Goal: Information Seeking & Learning: Check status

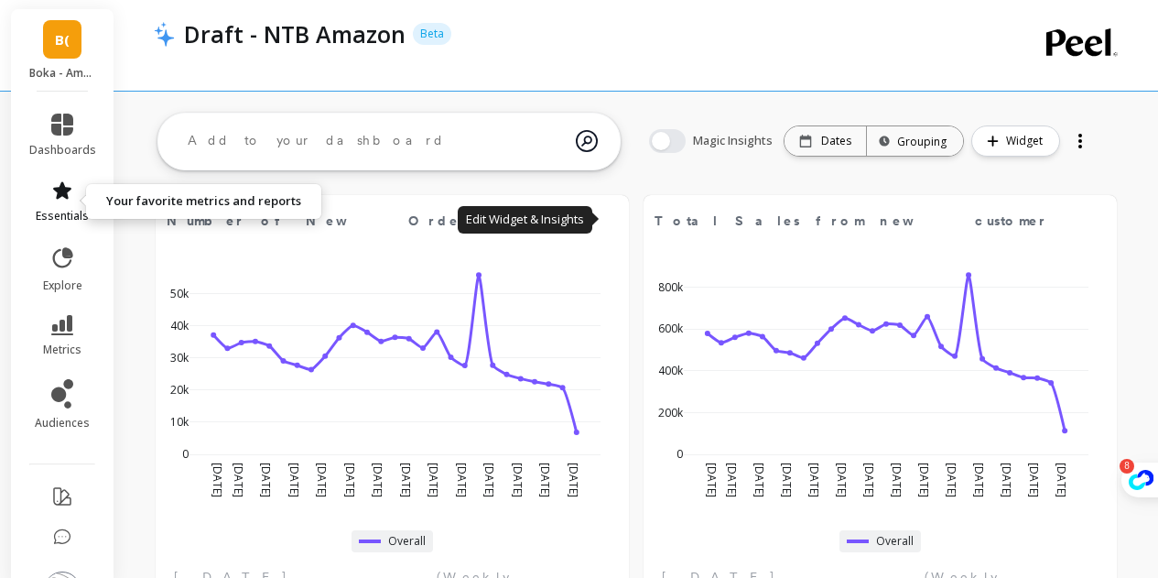
click at [57, 204] on link "essentials" at bounding box center [62, 201] width 67 height 44
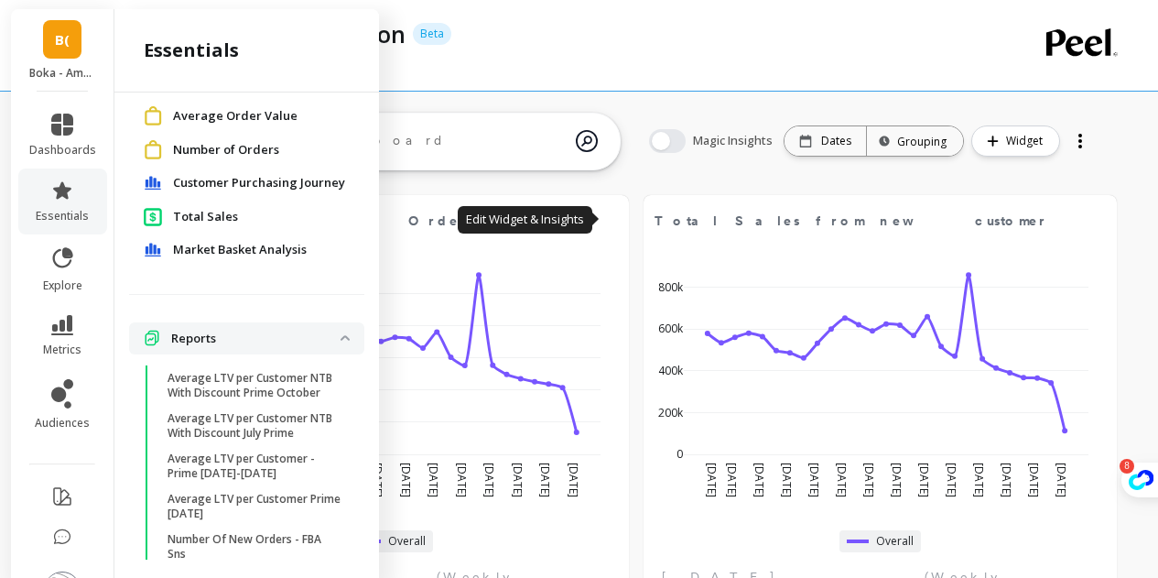
scroll to position [255, 0]
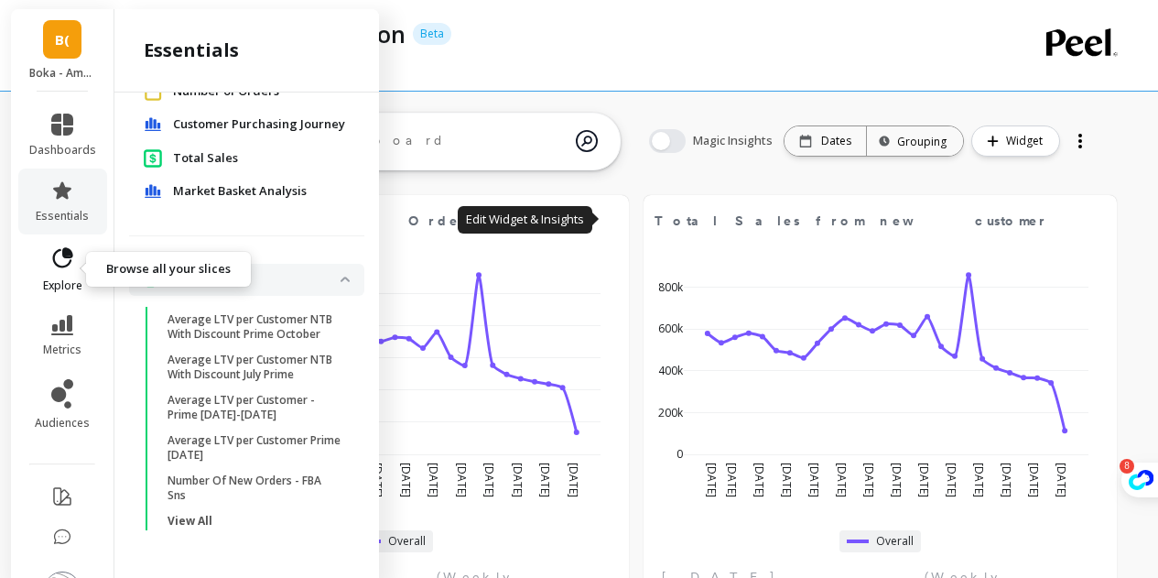
click at [49, 258] on icon at bounding box center [62, 258] width 26 height 26
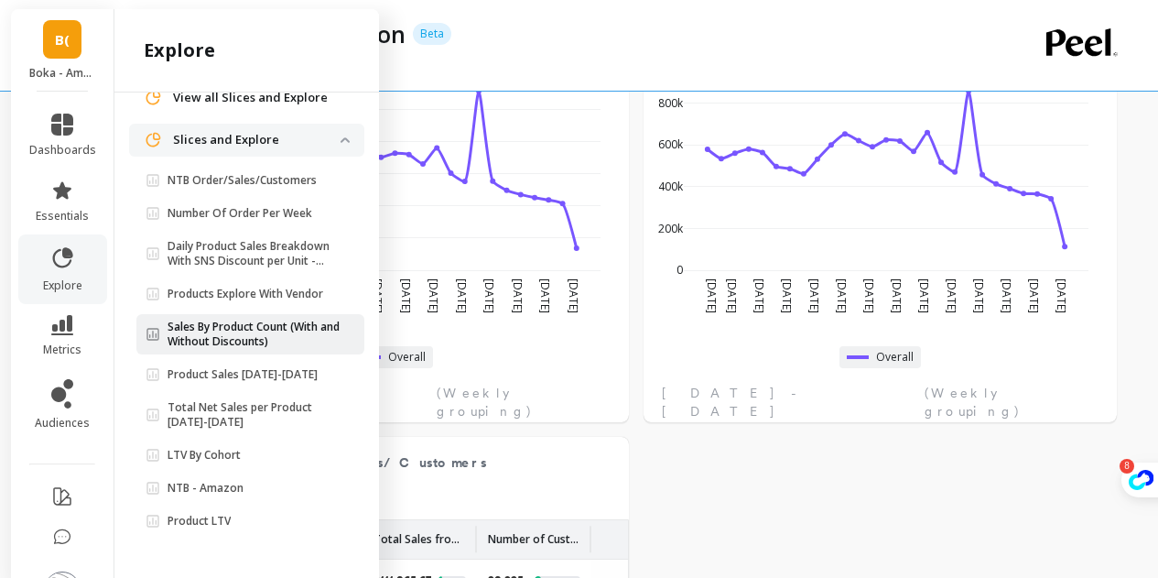
scroll to position [366, 0]
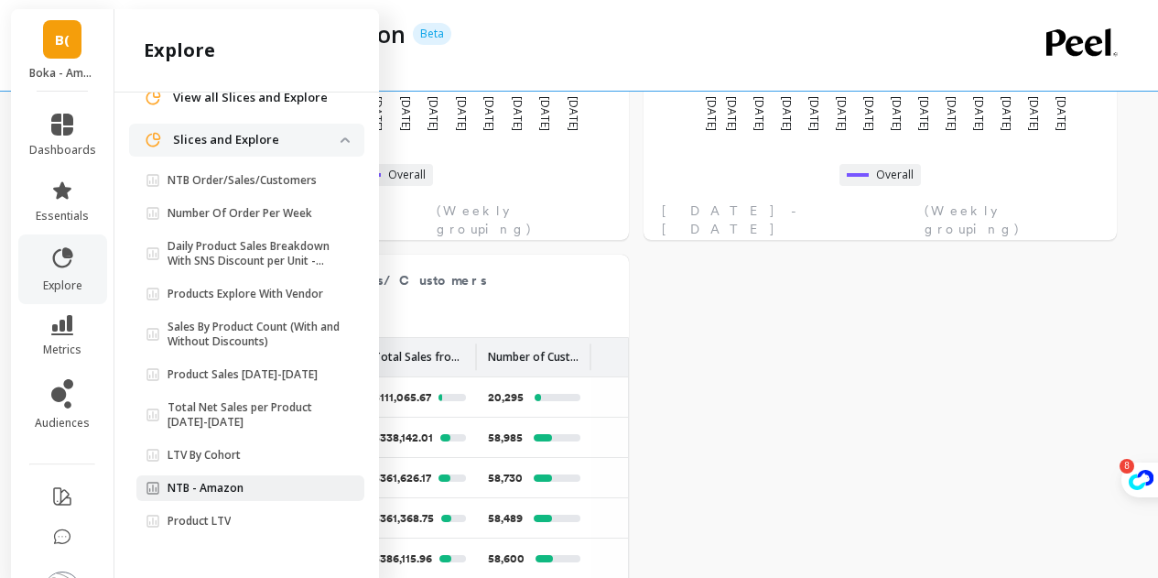
click at [242, 494] on span "NTB - Amazon" at bounding box center [243, 488] width 195 height 15
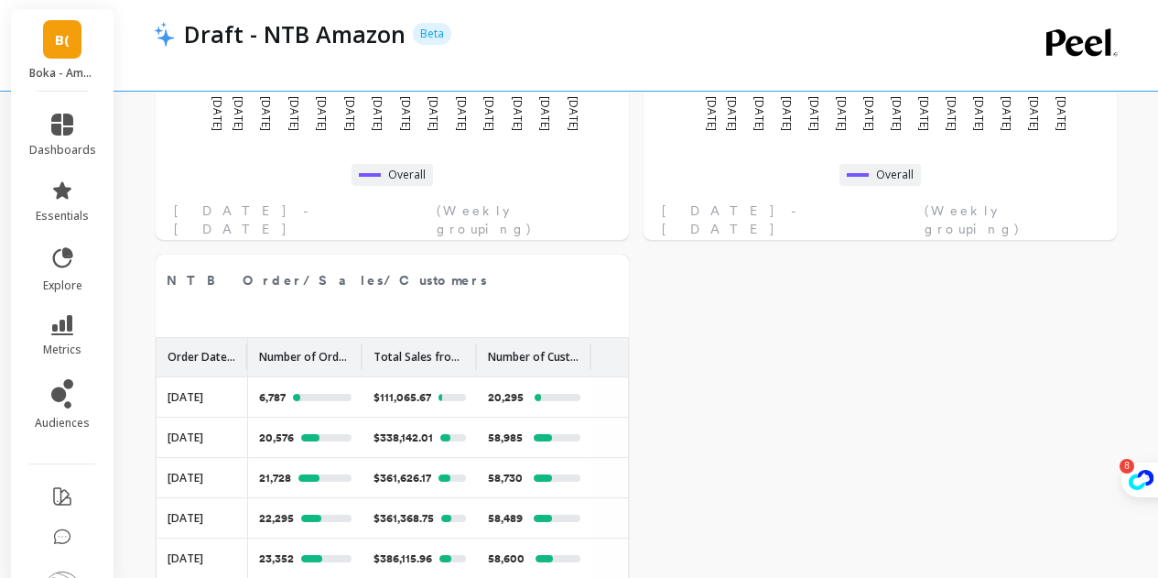
click at [144, 494] on div at bounding box center [128, 300] width 29 height 467
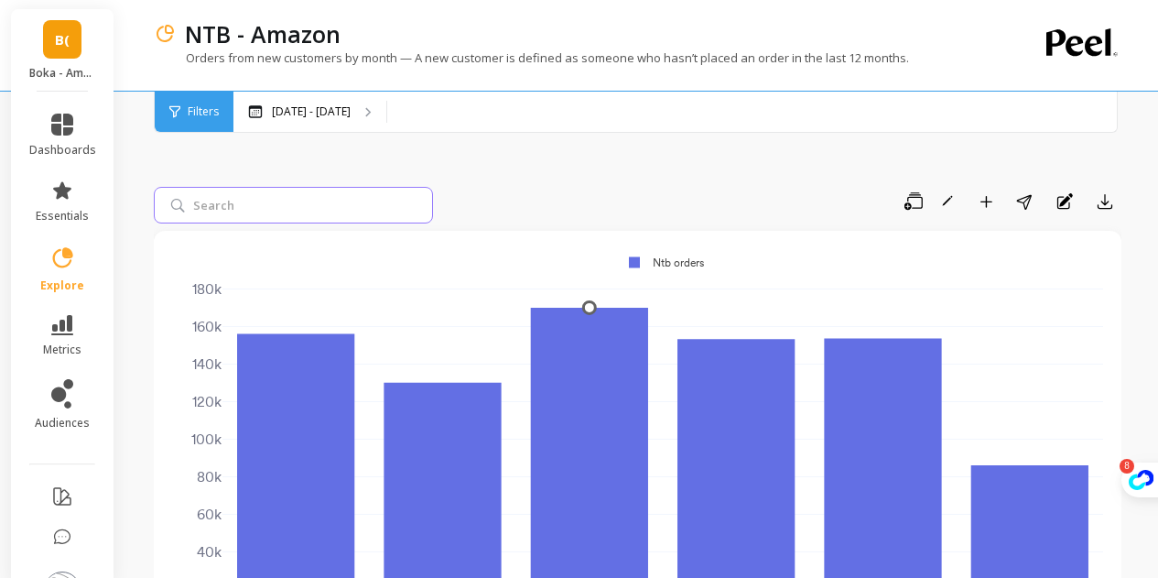
click at [320, 212] on input "search" at bounding box center [293, 205] width 279 height 37
paste input "ATYSON15"
type input "ATYSON15"
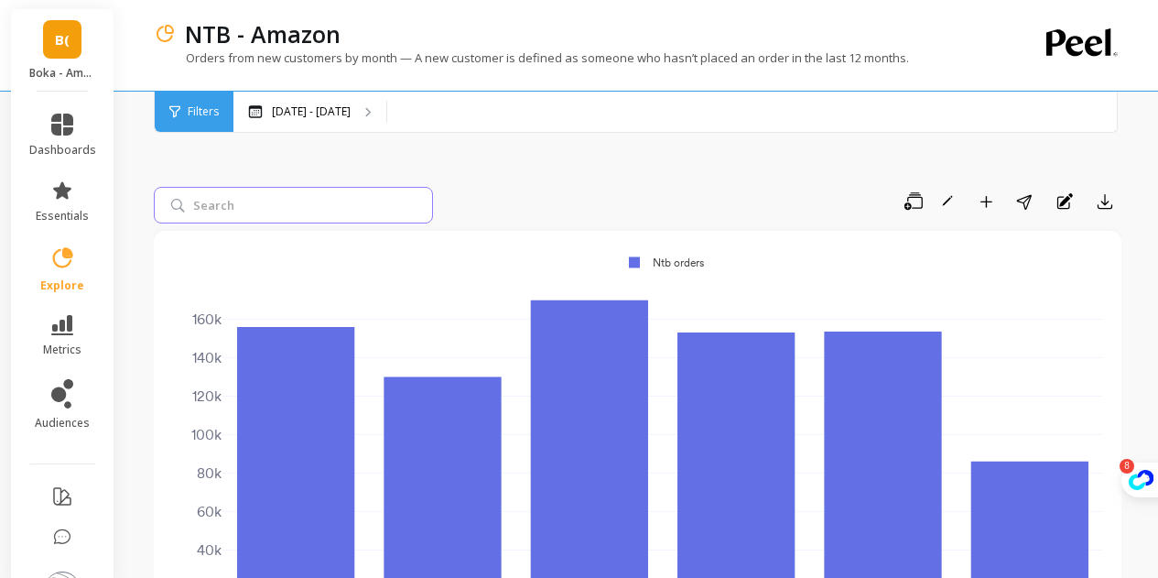
click at [288, 210] on input "search" at bounding box center [293, 205] width 279 height 37
paste input "B0DS2M3TR5"
type input "B0DS2M3TR5"
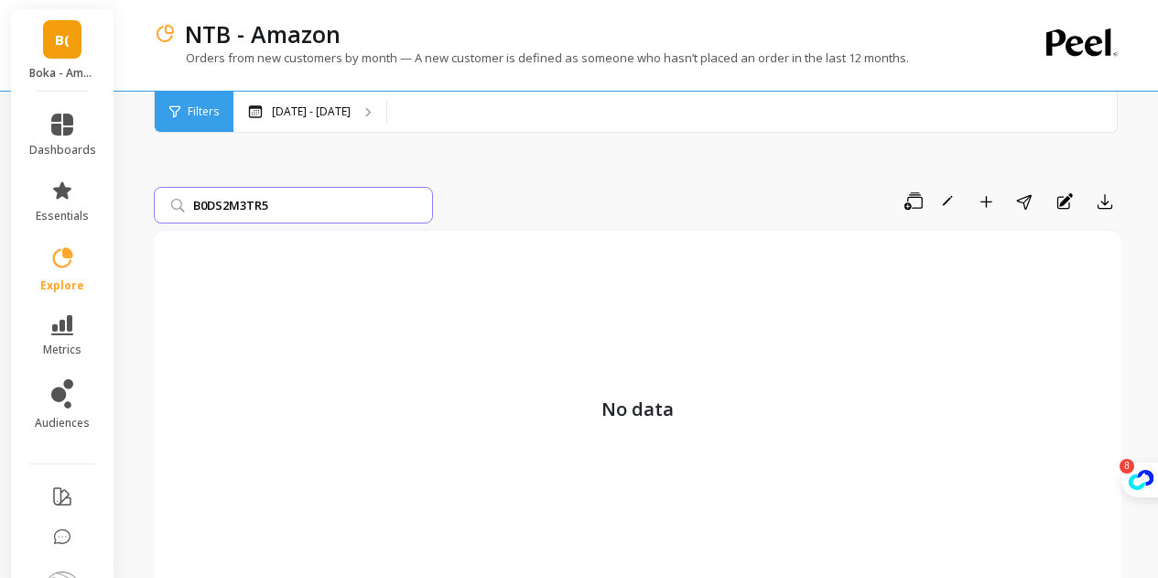
click at [418, 204] on input "B0DS2M3TR5" at bounding box center [293, 205] width 279 height 37
click at [418, 204] on input "search" at bounding box center [293, 205] width 279 height 37
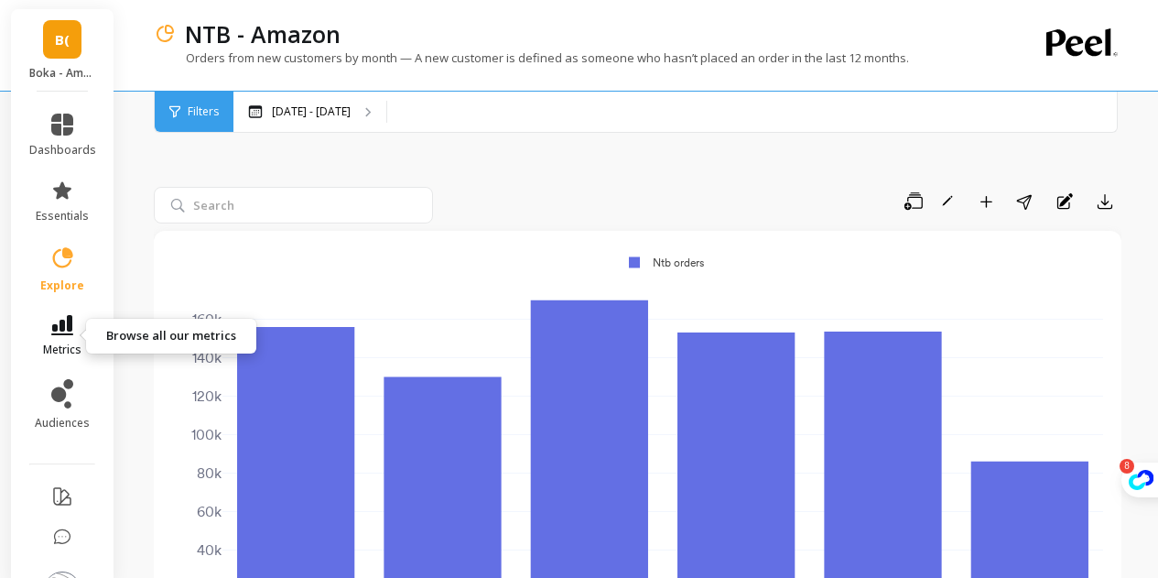
click at [71, 337] on link "metrics" at bounding box center [62, 336] width 67 height 42
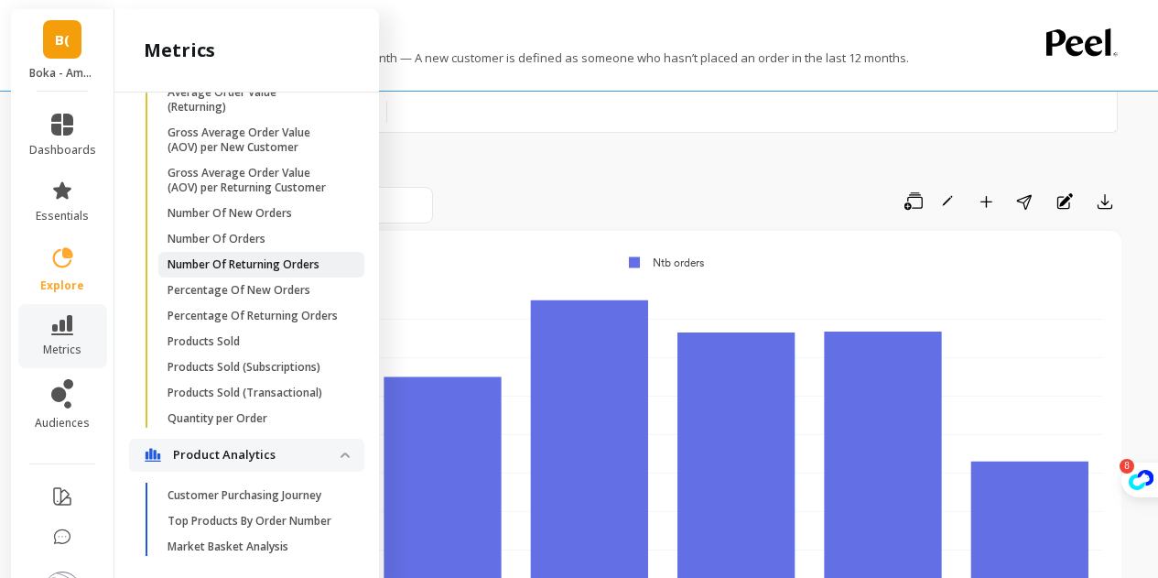
scroll to position [733, 0]
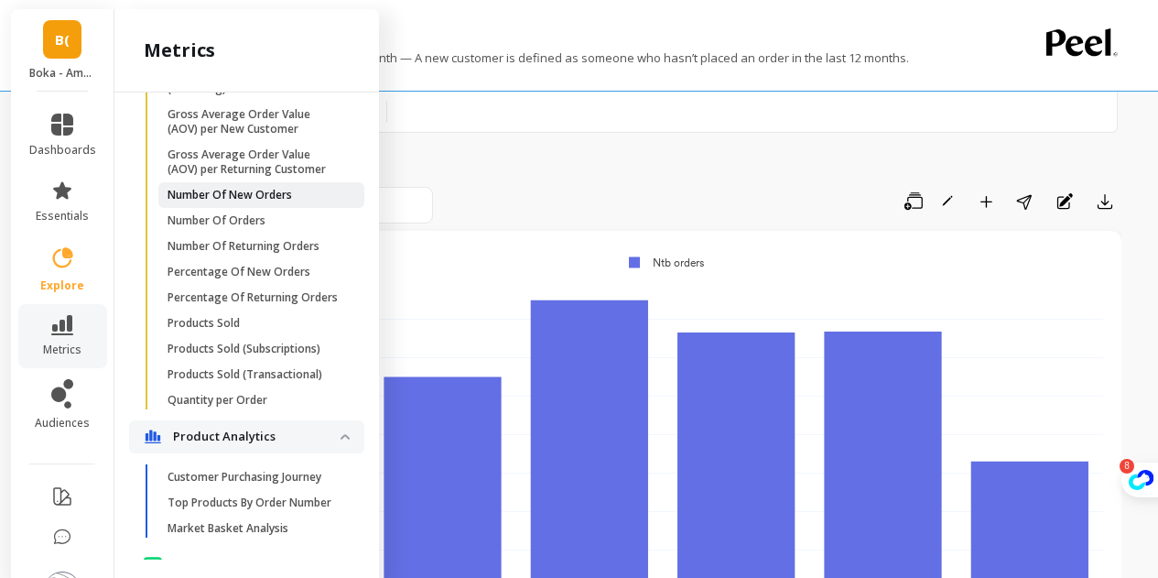
click at [241, 202] on p "Number Of New Orders" at bounding box center [230, 195] width 125 height 15
click at [241, 244] on div "Cohorts Retention Cohort Customers per Count Of Days With Order Cohort Customer…" at bounding box center [246, 325] width 265 height 467
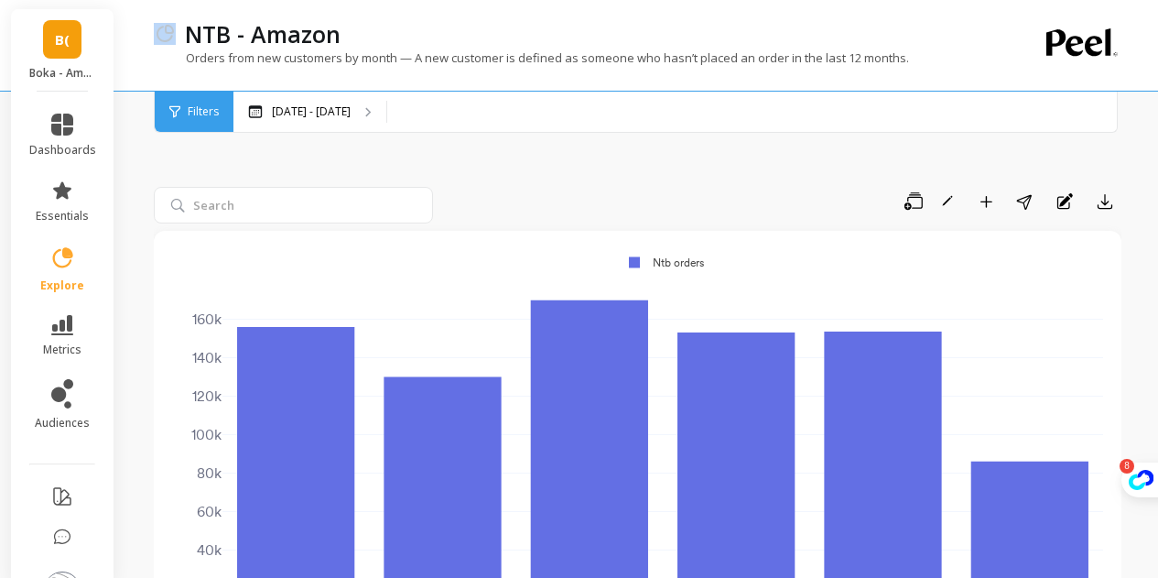
scroll to position [0, 0]
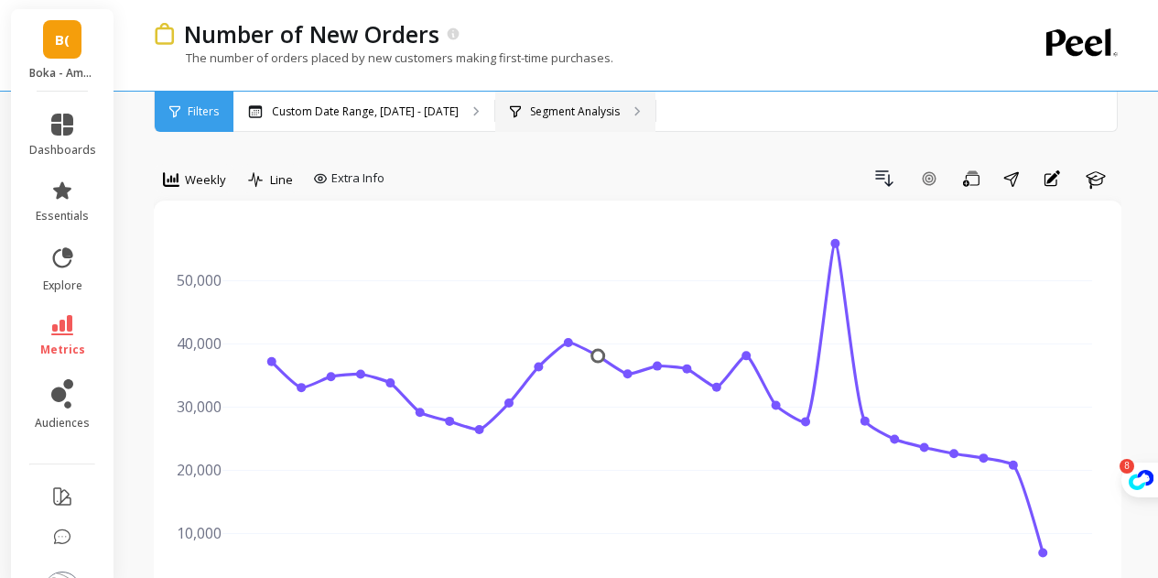
click at [589, 114] on p "Segment Analysis" at bounding box center [575, 111] width 90 height 15
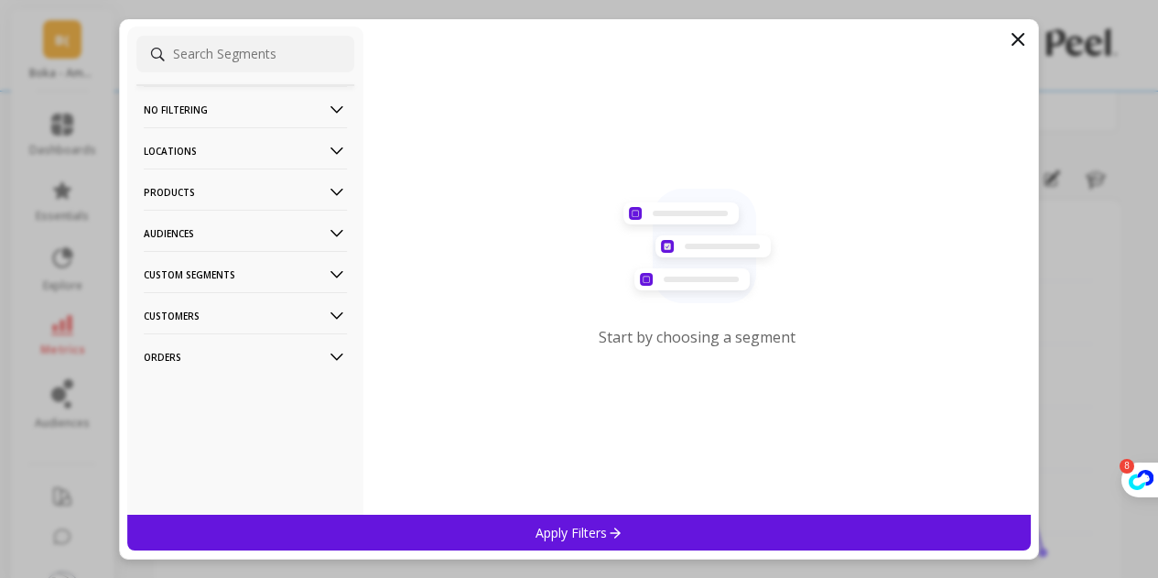
click at [217, 189] on p "Products" at bounding box center [245, 191] width 203 height 47
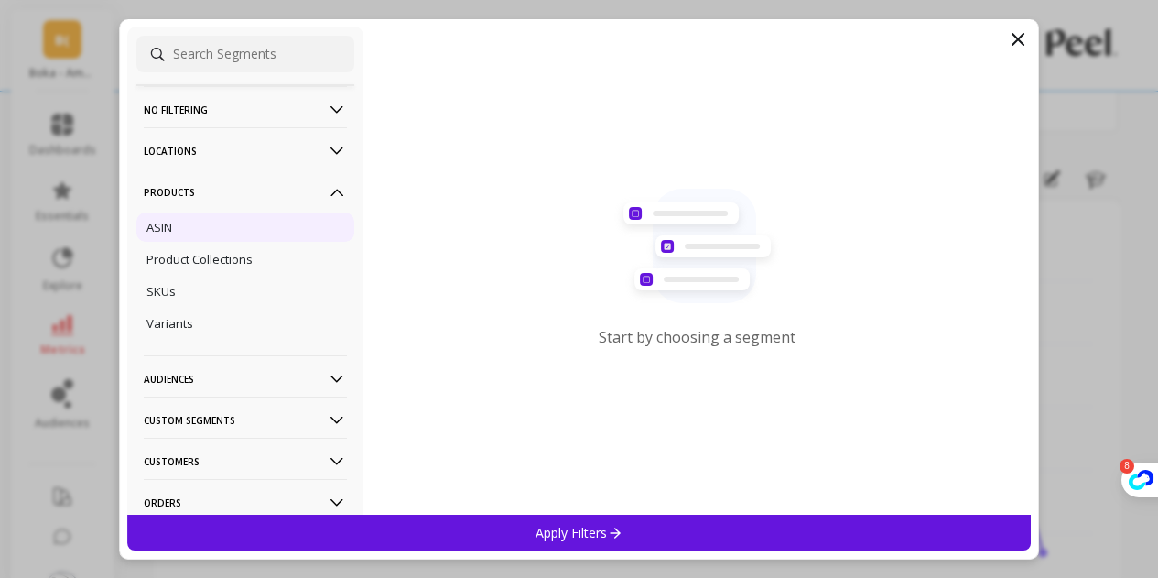
click at [247, 230] on div "ASIN" at bounding box center [245, 226] width 218 height 29
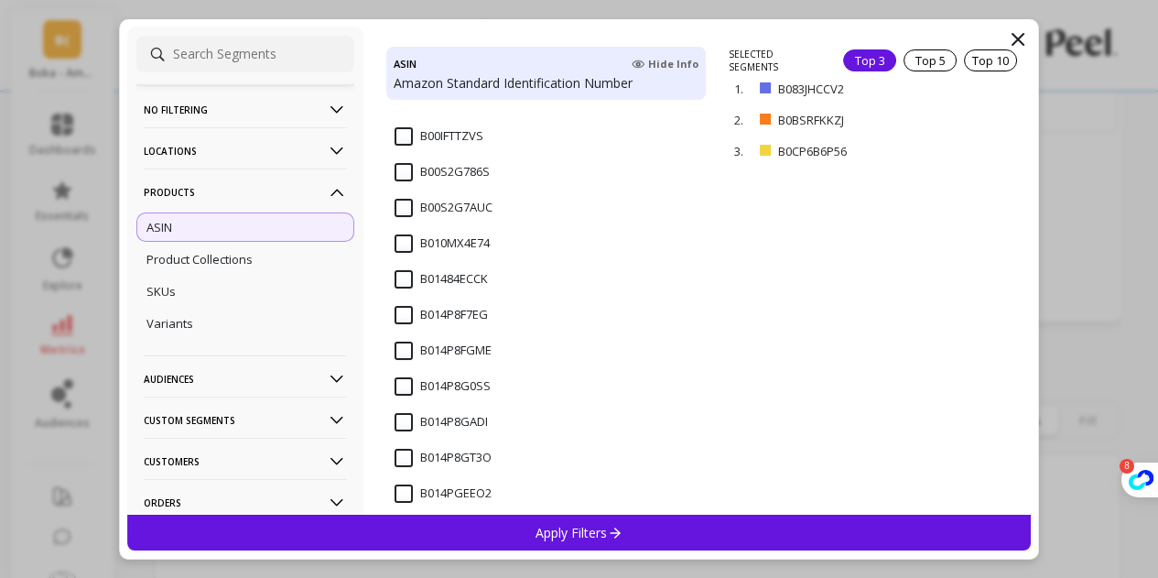
scroll to position [92, 0]
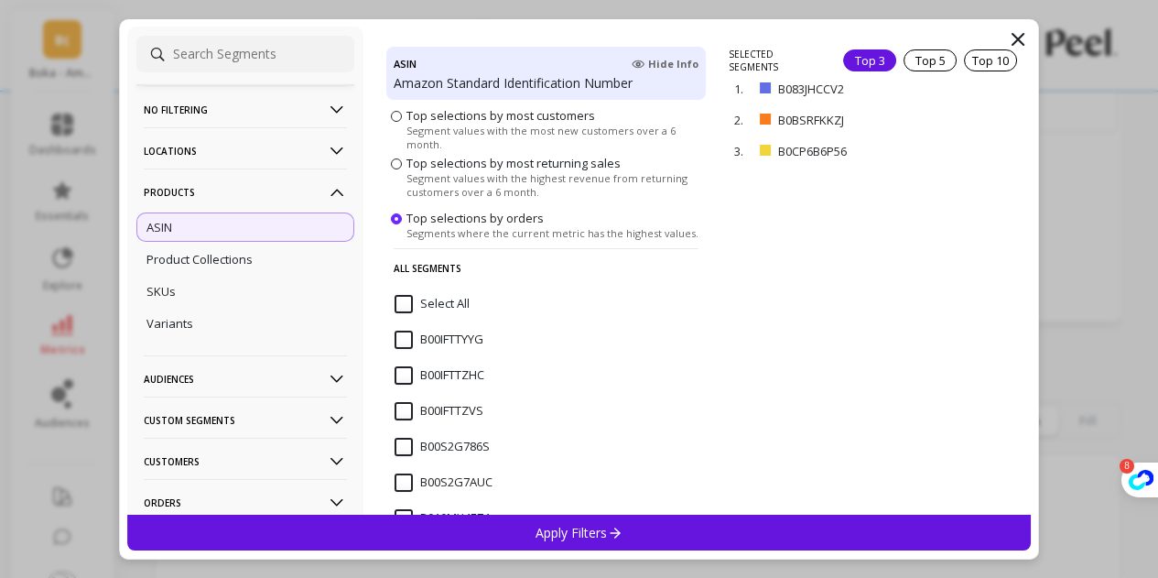
click at [408, 315] on span "Select All" at bounding box center [432, 314] width 75 height 38
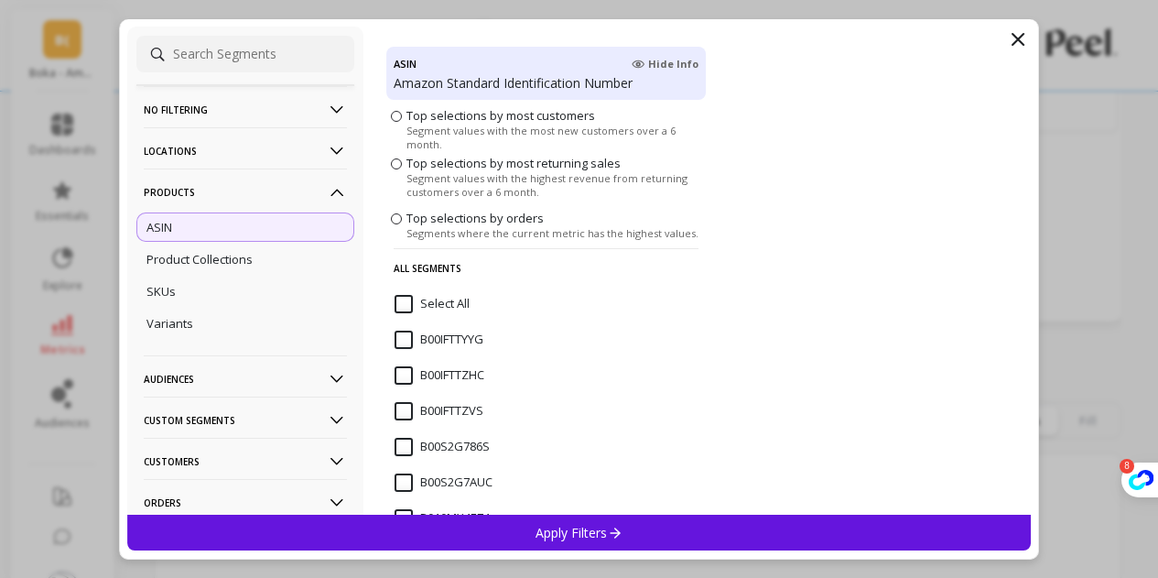
click at [403, 306] on input "Select All" at bounding box center [432, 304] width 75 height 18
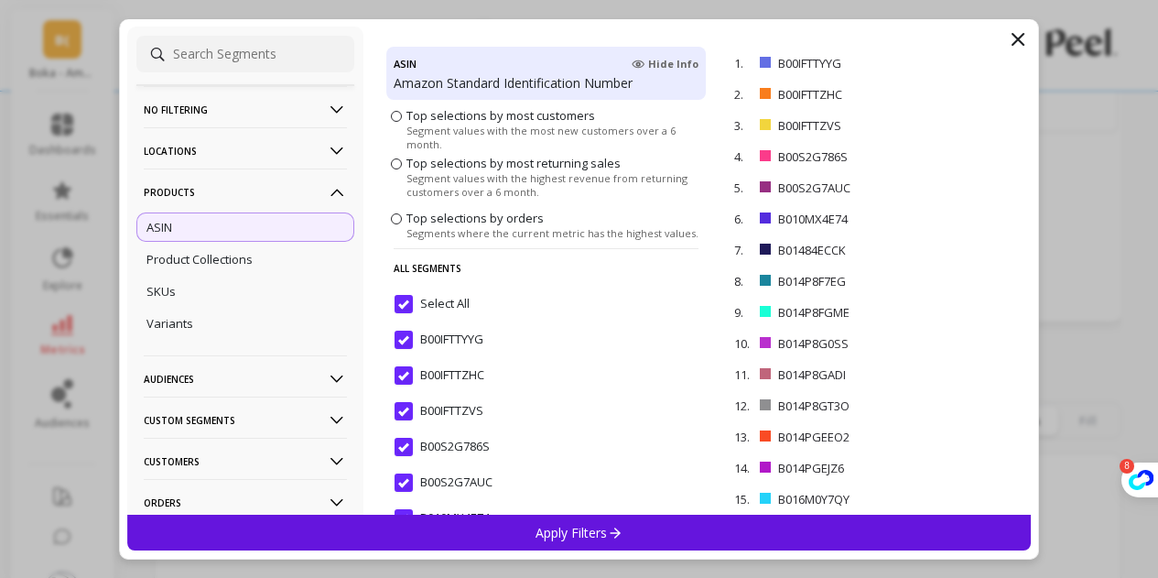
click at [614, 526] on icon at bounding box center [615, 533] width 16 height 16
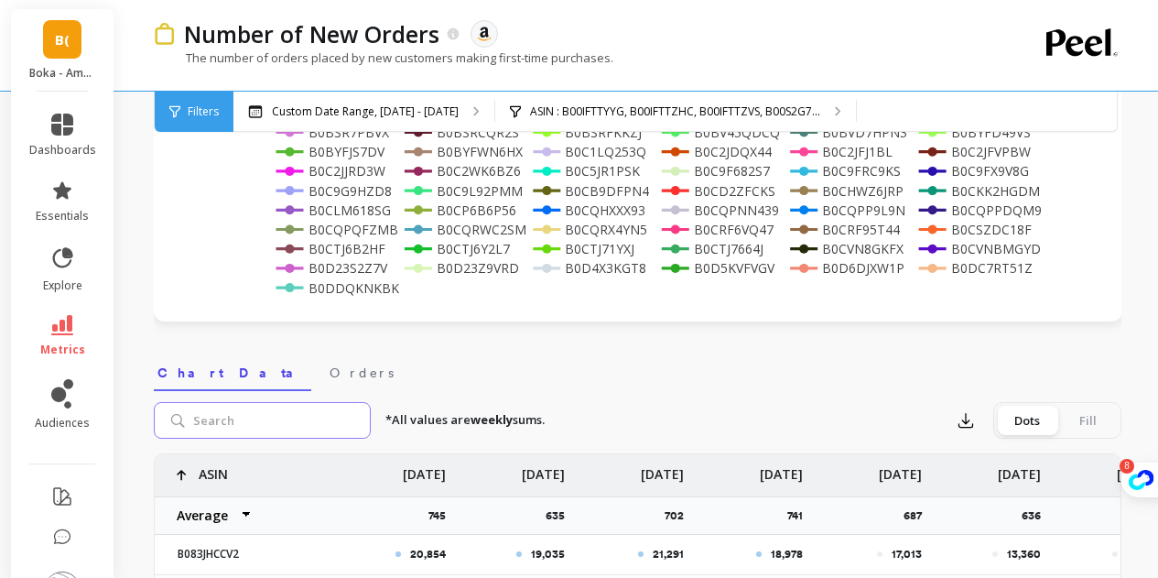
scroll to position [549, 0]
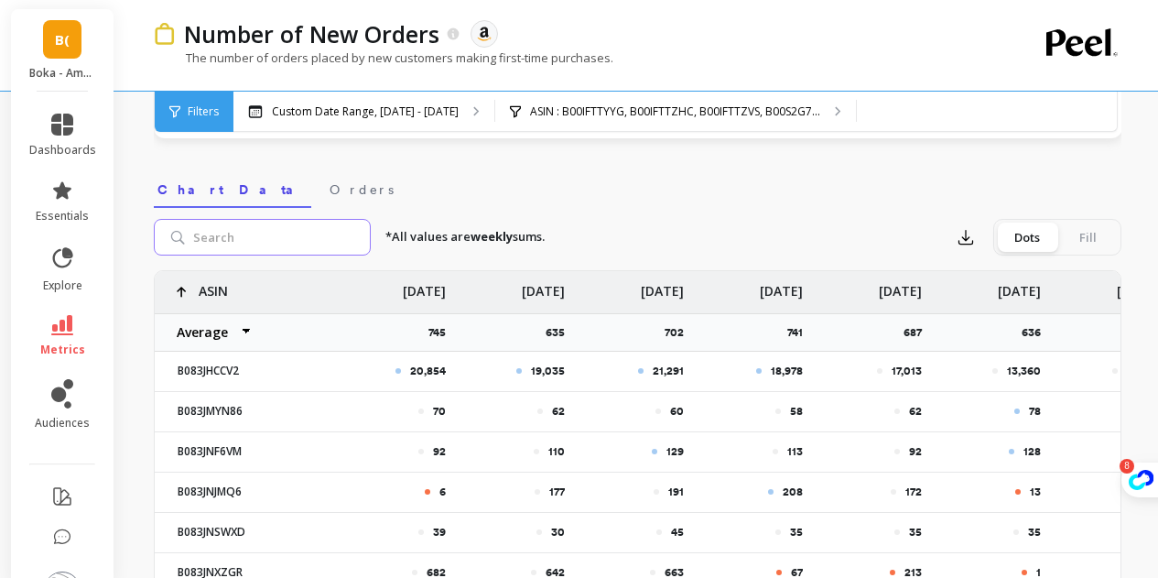
click at [323, 227] on input "search" at bounding box center [262, 237] width 217 height 37
paste input "B0DS2M3TR5"
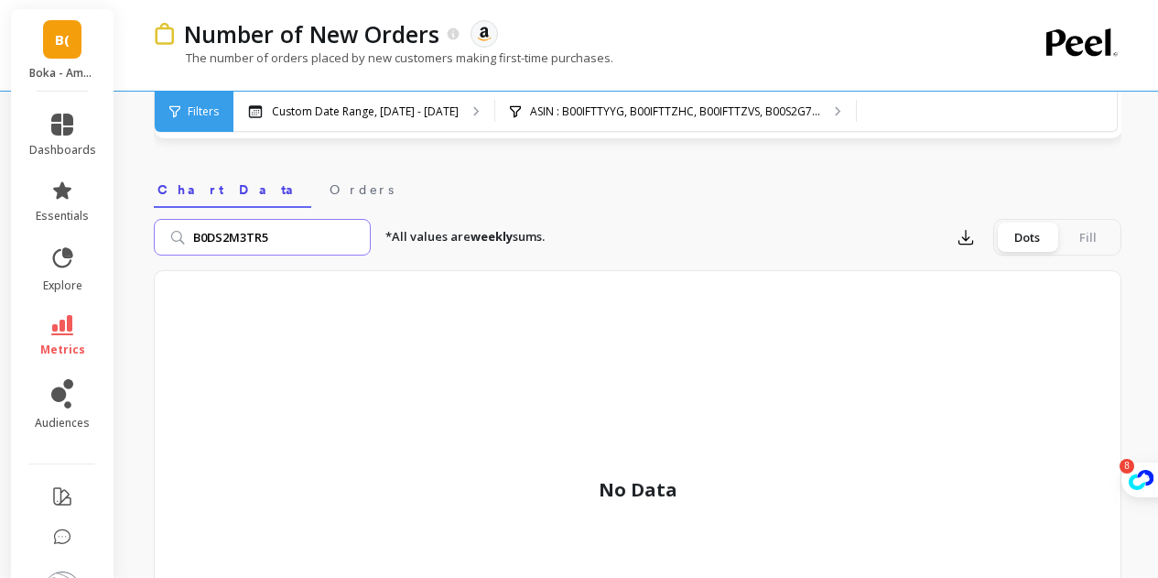
type input "B0DS2M3TR5"
click at [352, 237] on input "B0DS2M3TR5" at bounding box center [262, 237] width 217 height 37
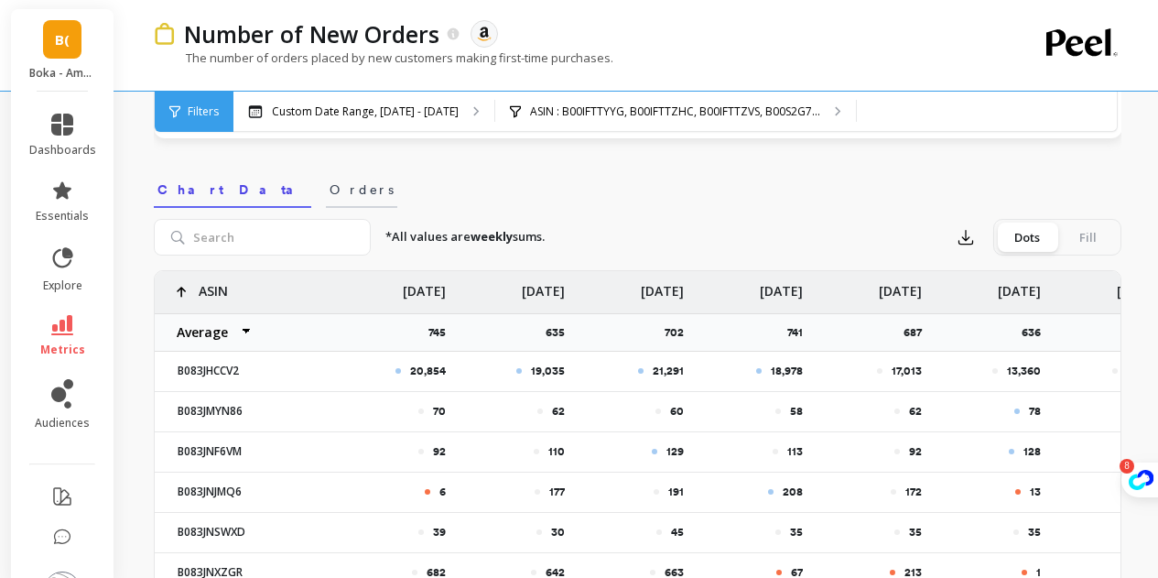
click at [326, 202] on link "Orders" at bounding box center [361, 187] width 71 height 42
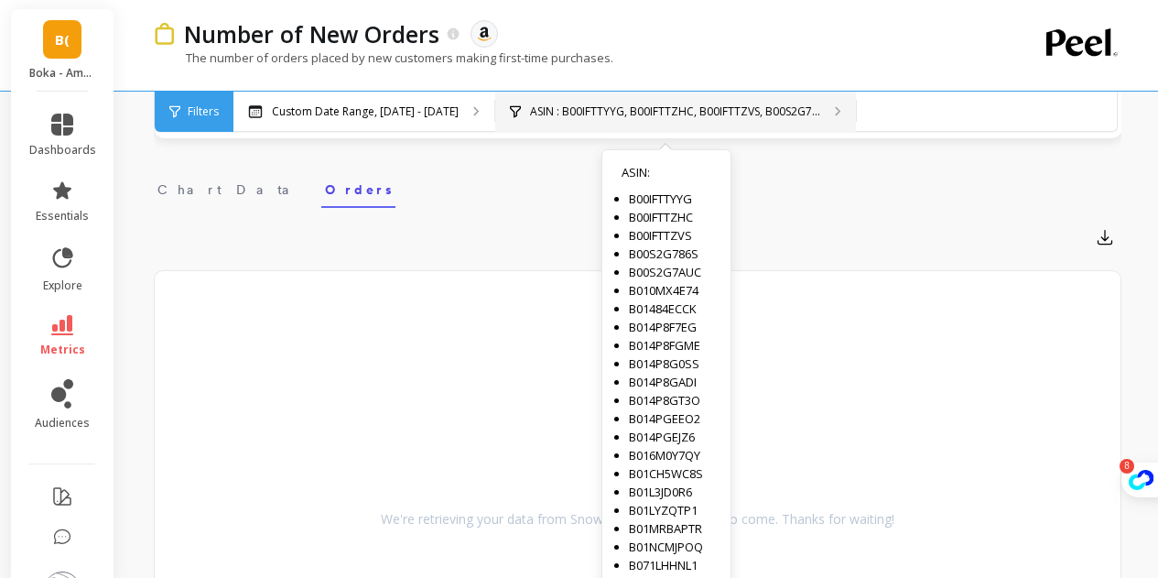
click at [756, 96] on div "ASIN : B00IFTTYYG, B00IFTTZHC, B00IFTTZVS, B00S2G7... ASIN : B00IFTTYYG B00IFTT…" at bounding box center [675, 112] width 361 height 40
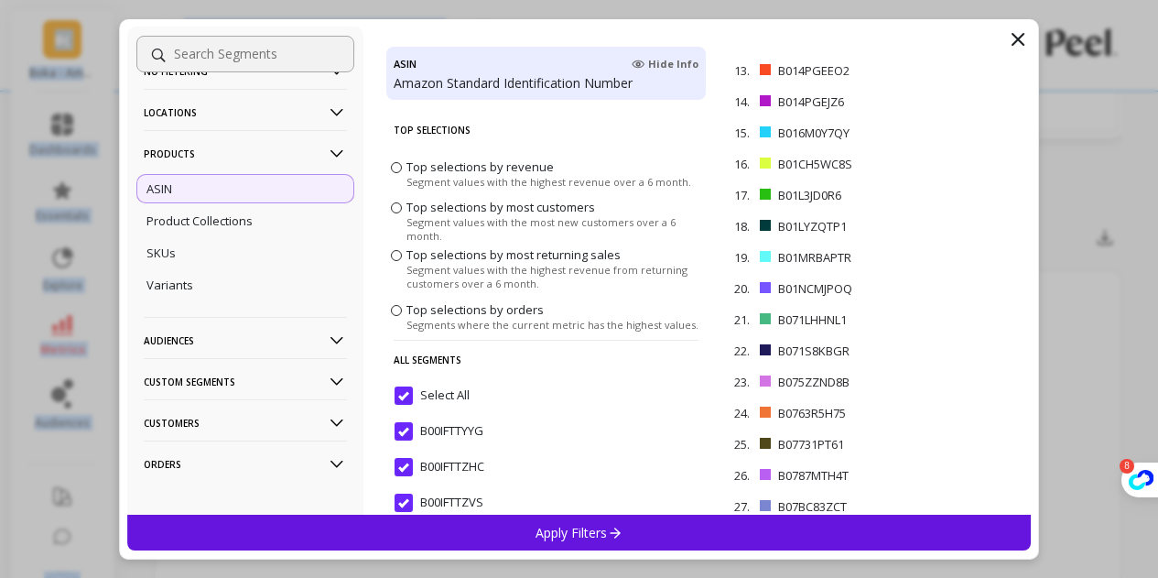
scroll to position [55, 0]
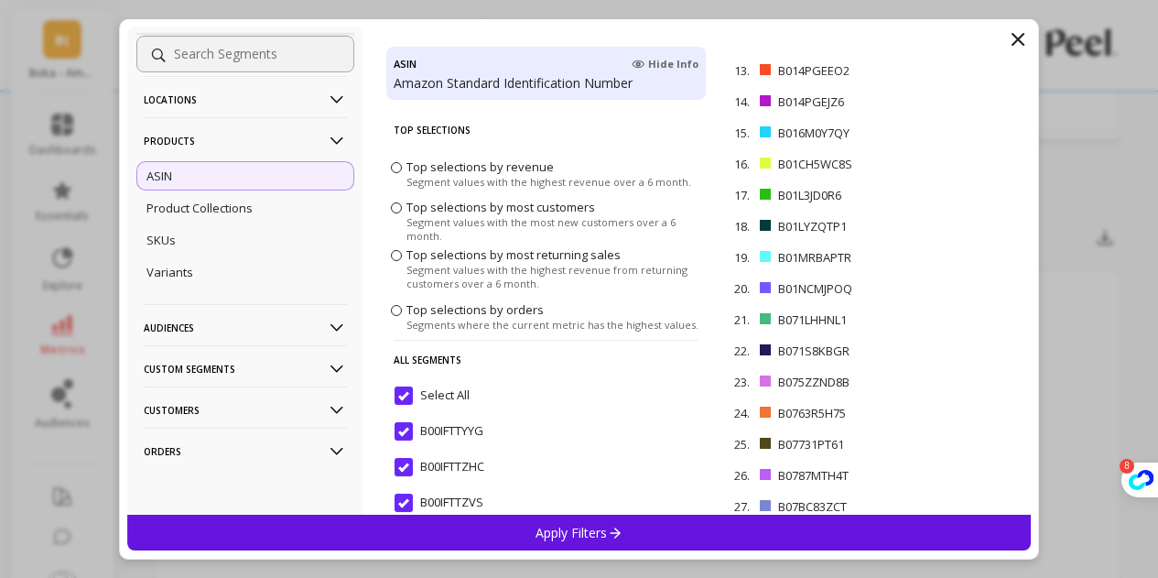
click at [219, 446] on p "Orders" at bounding box center [245, 451] width 203 height 47
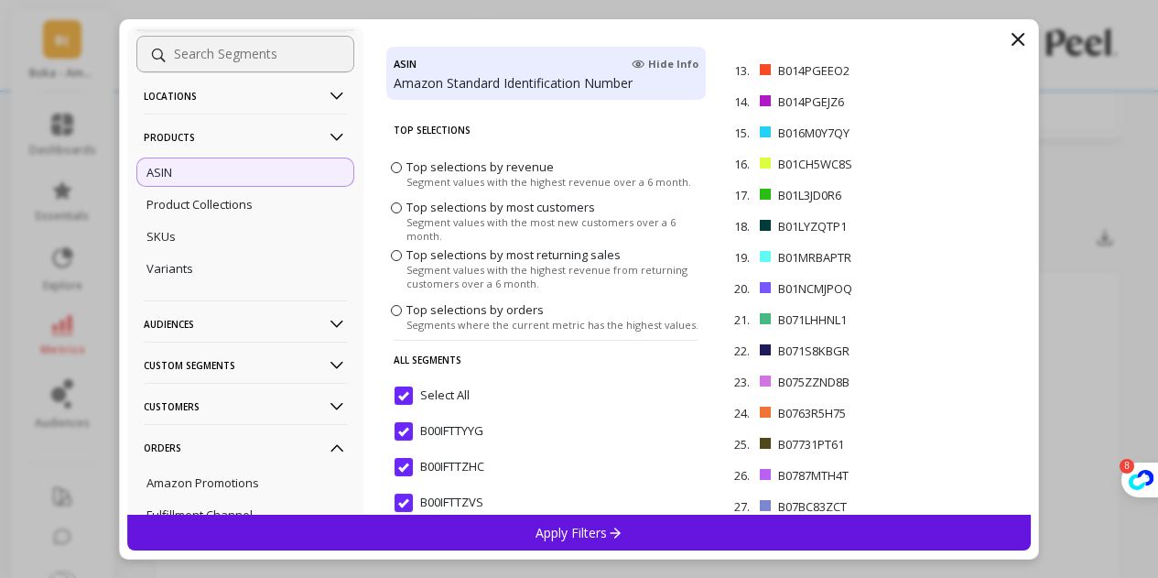
click at [212, 450] on p "Orders" at bounding box center [245, 447] width 203 height 47
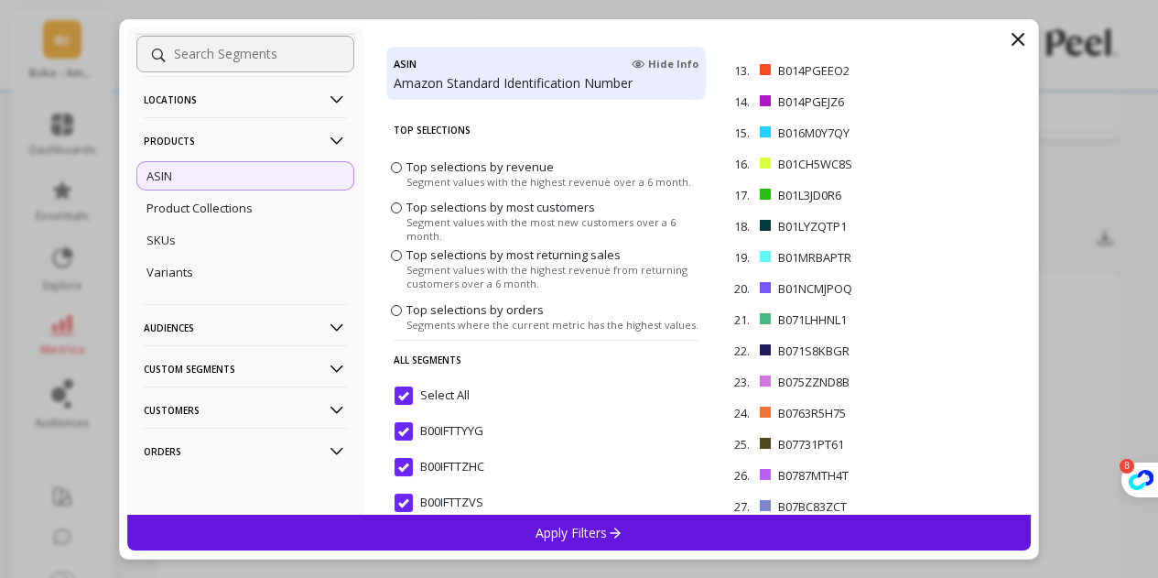
click at [212, 403] on p "Customers" at bounding box center [245, 409] width 203 height 47
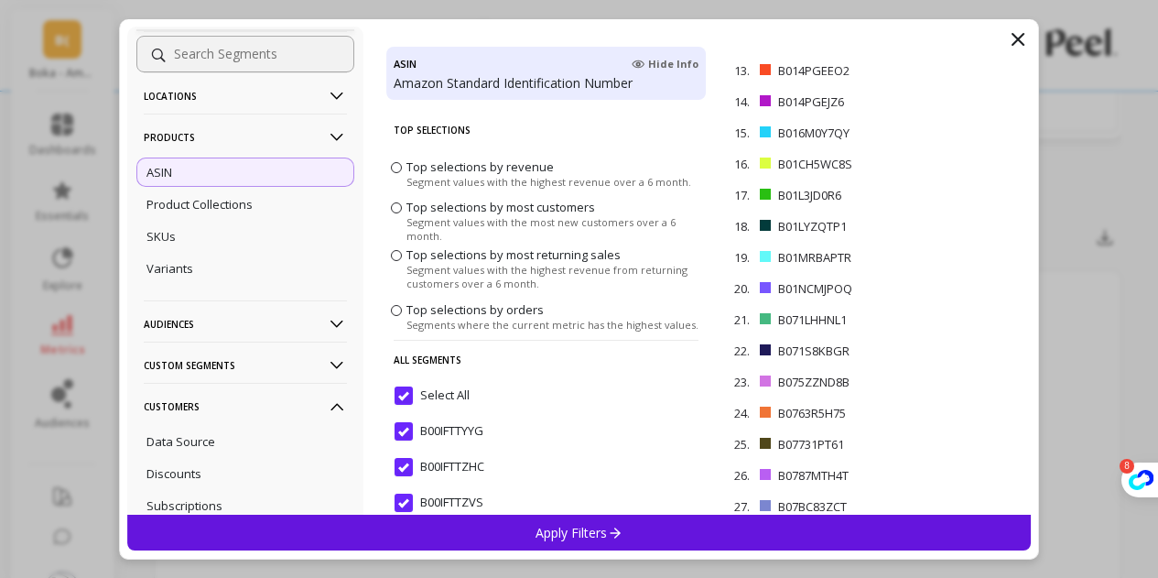
click at [212, 403] on p "Customers" at bounding box center [245, 406] width 203 height 47
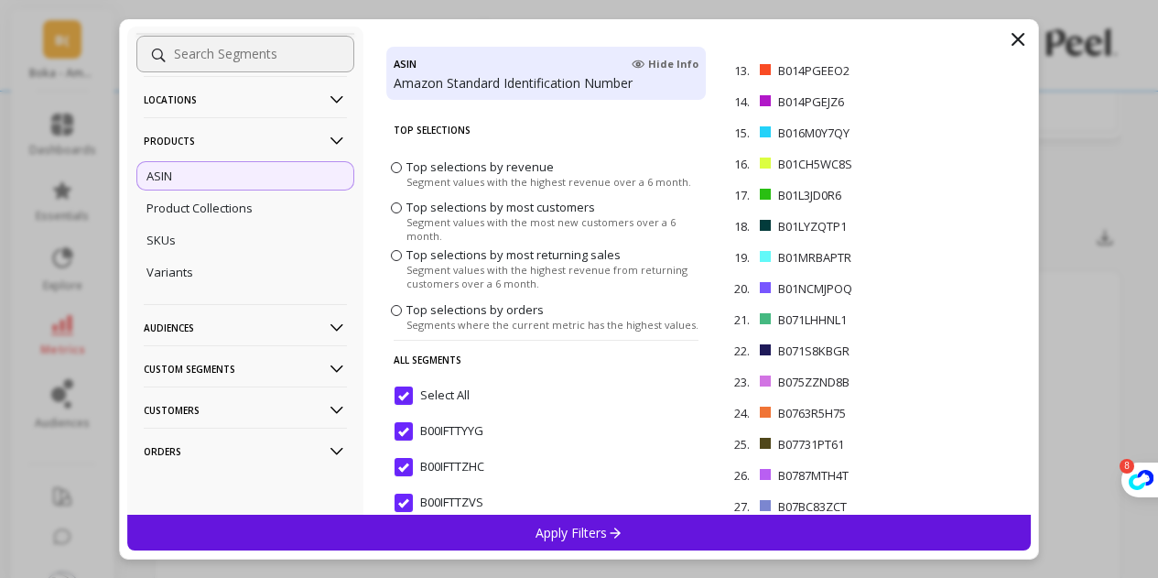
click at [210, 374] on p "Custom Segments" at bounding box center [245, 368] width 203 height 47
click at [212, 366] on p "Custom Segments" at bounding box center [245, 368] width 203 height 47
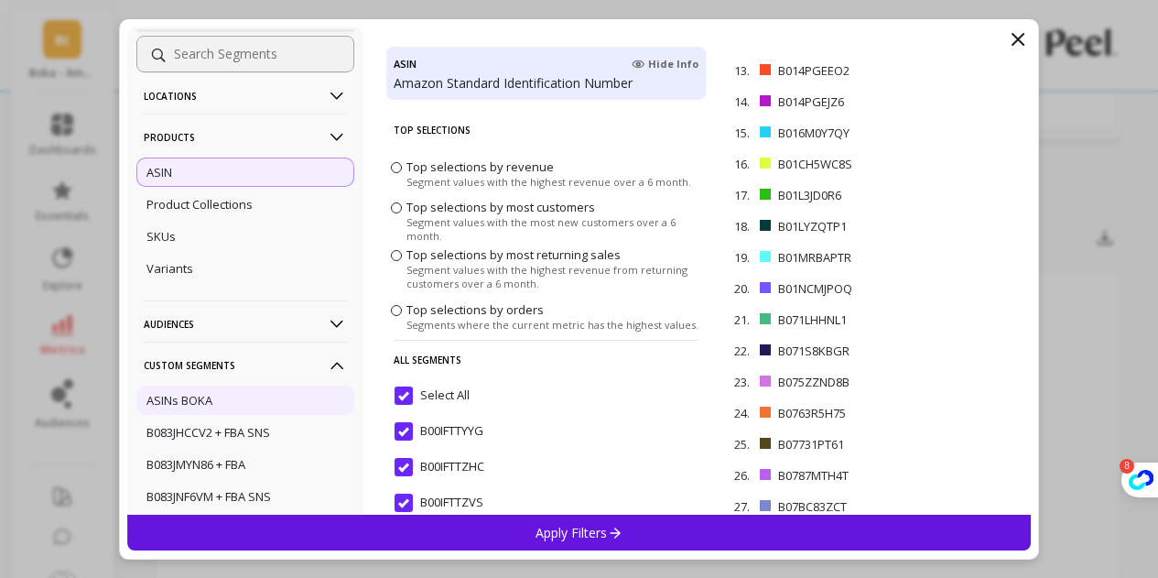
click at [208, 403] on p "ASINs BOKA" at bounding box center [180, 400] width 66 height 16
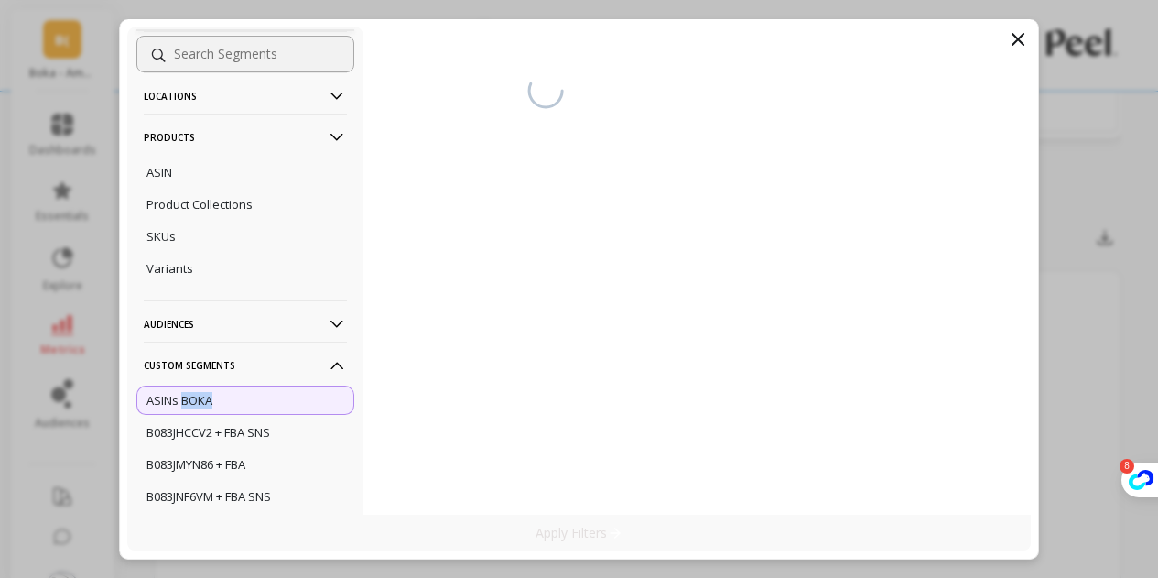
scroll to position [0, 0]
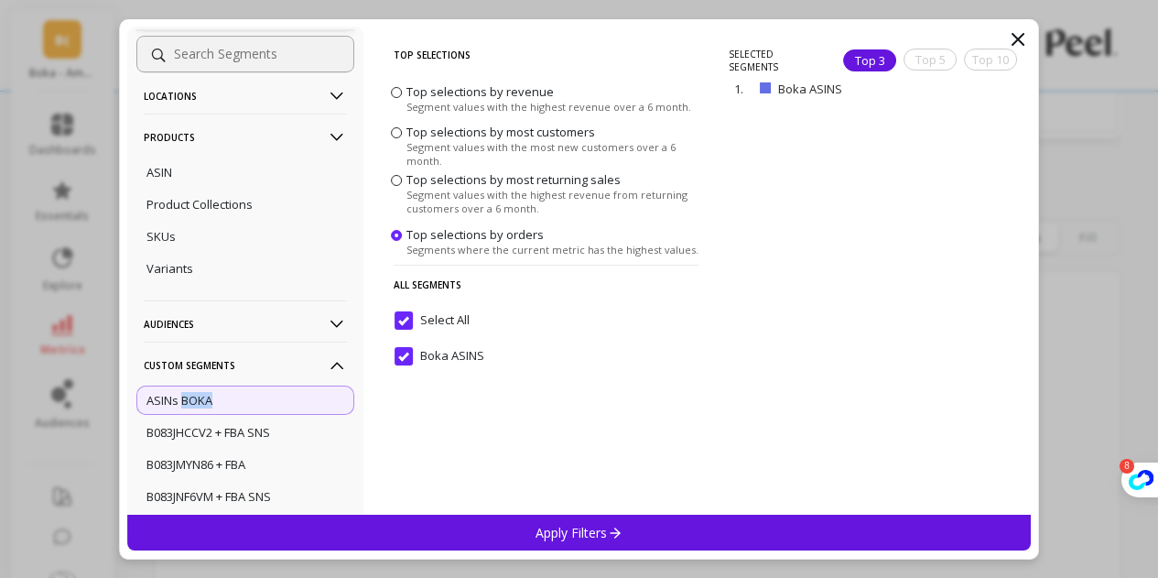
scroll to position [726, 0]
click at [614, 528] on icon at bounding box center [615, 533] width 16 height 16
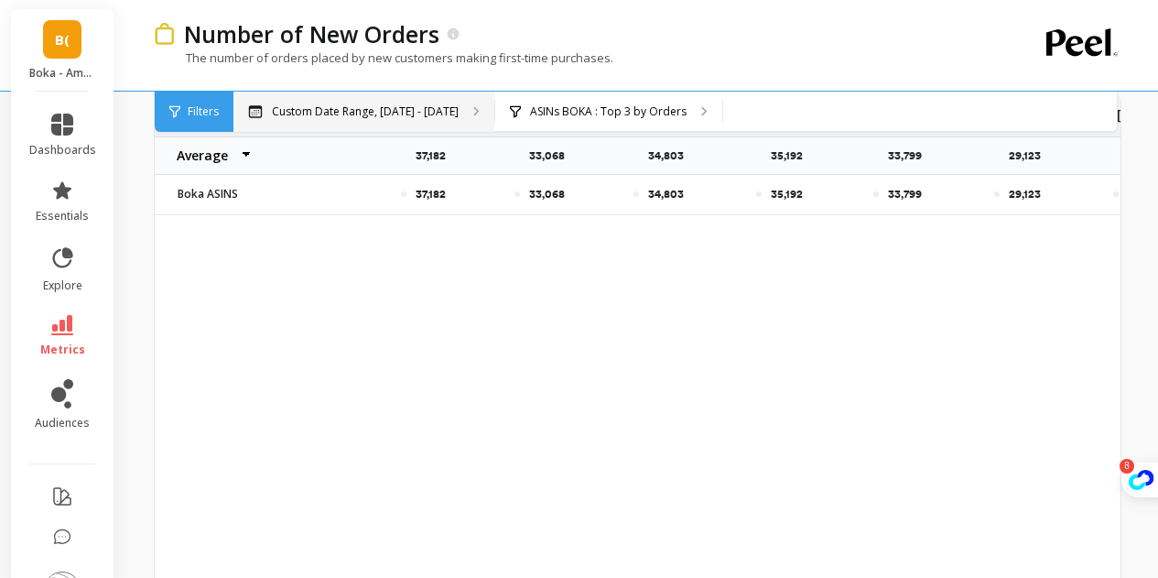
click at [319, 113] on p "Custom Date Range, [DATE] - [DATE]" at bounding box center [365, 111] width 187 height 15
click at [203, 105] on span "Filters" at bounding box center [203, 111] width 31 height 15
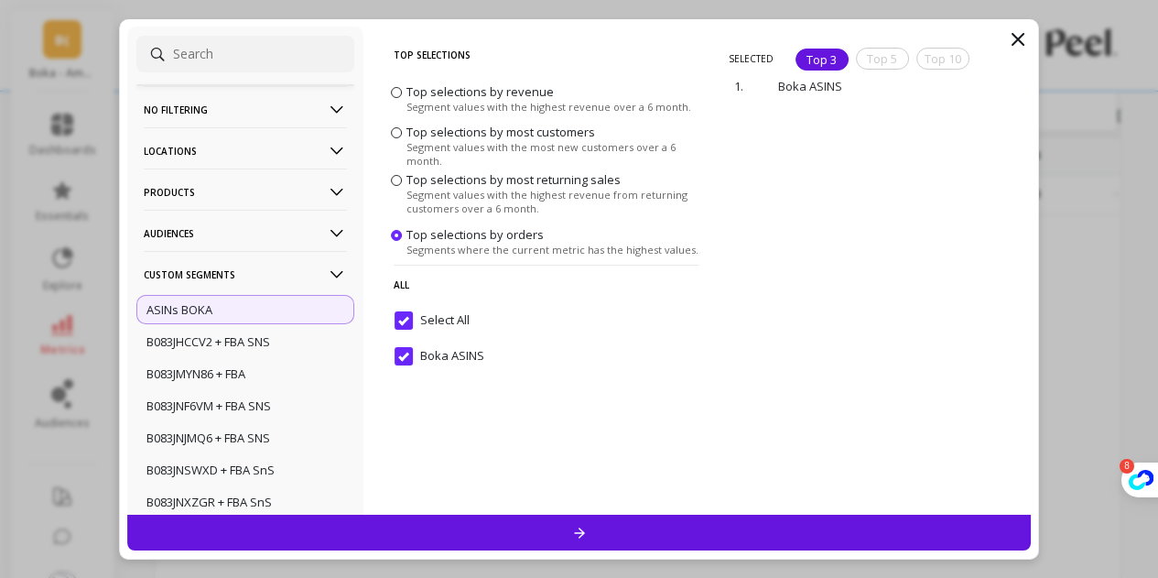
click at [233, 198] on p "Products" at bounding box center [245, 191] width 203 height 47
click at [209, 193] on p "Products" at bounding box center [245, 191] width 203 height 47
click at [202, 188] on p "Products" at bounding box center [245, 191] width 203 height 47
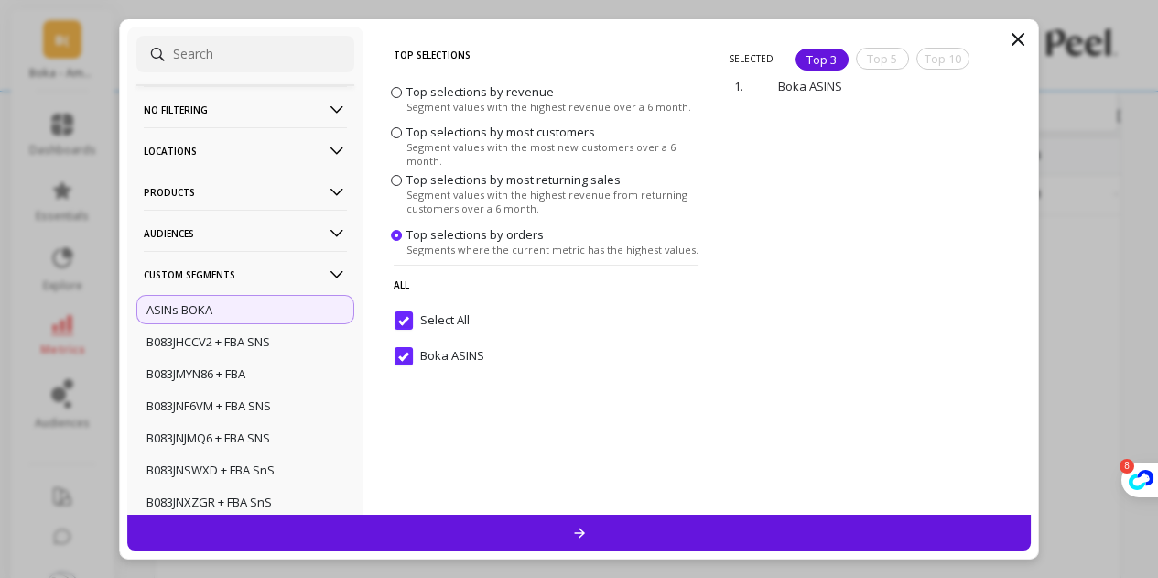
click at [202, 188] on p "Products" at bounding box center [245, 191] width 203 height 47
click at [193, 178] on p "Products" at bounding box center [245, 191] width 203 height 47
click at [195, 177] on p "Products" at bounding box center [245, 191] width 203 height 47
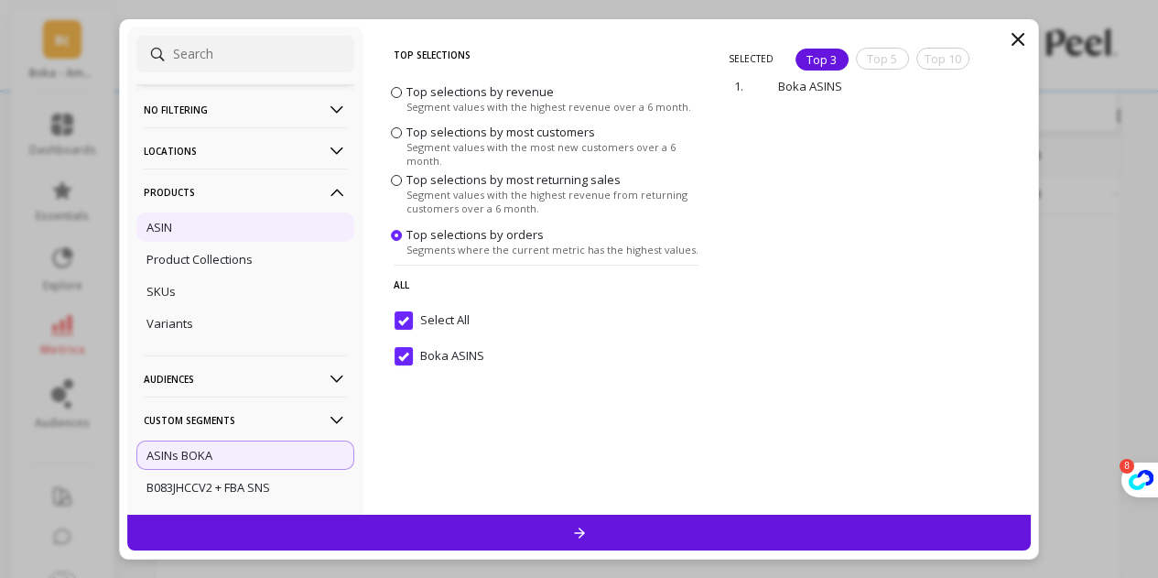
click at [196, 220] on div "ASIN" at bounding box center [245, 226] width 218 height 29
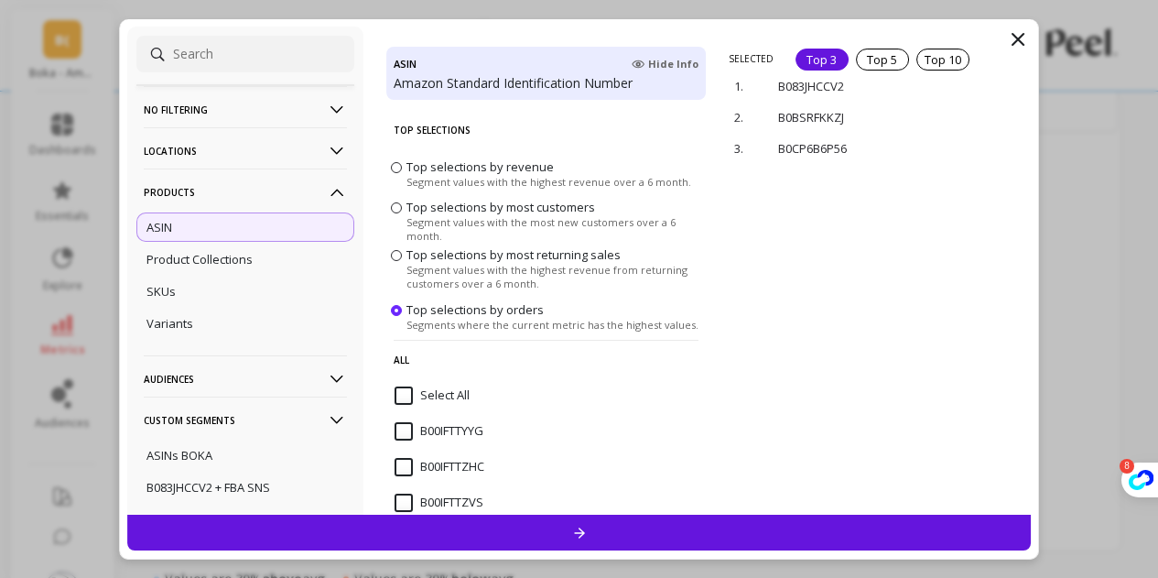
click at [401, 391] on input "Select All" at bounding box center [432, 395] width 75 height 18
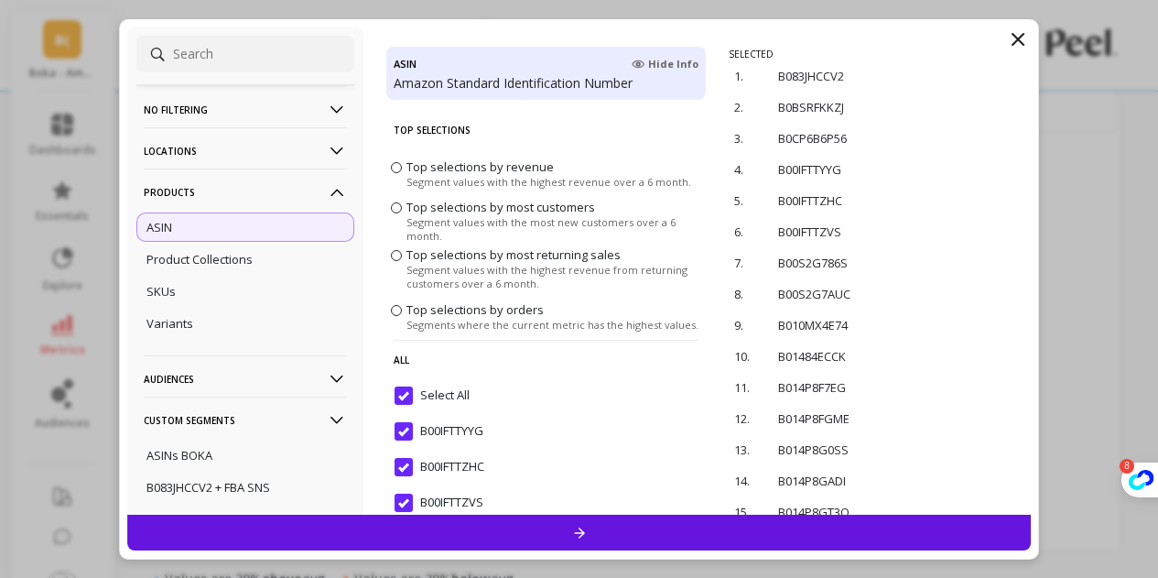
click at [508, 531] on div at bounding box center [579, 533] width 905 height 36
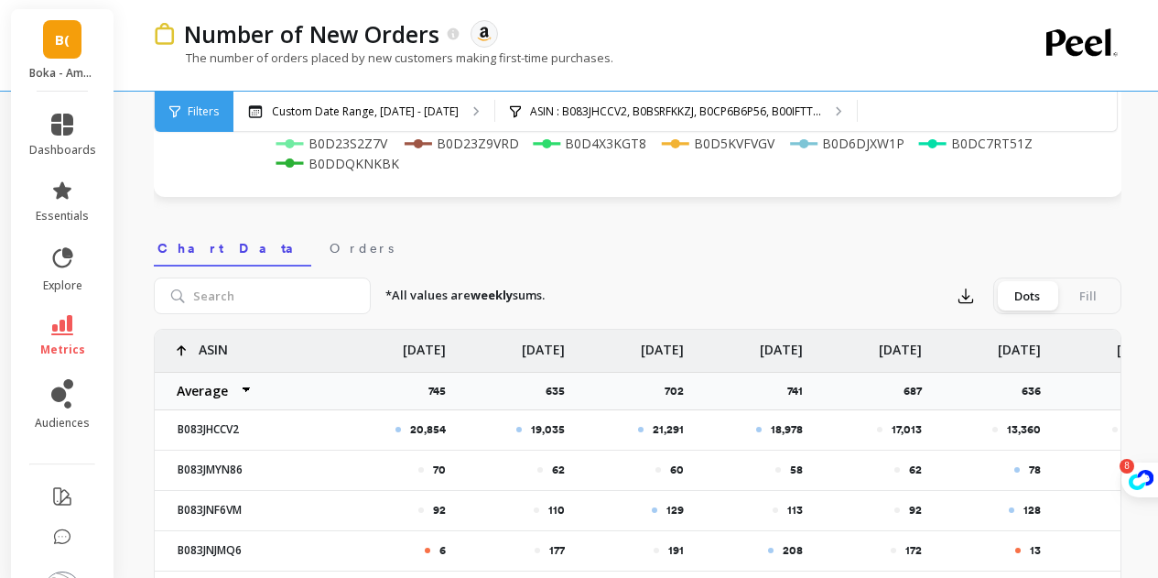
scroll to position [308, 0]
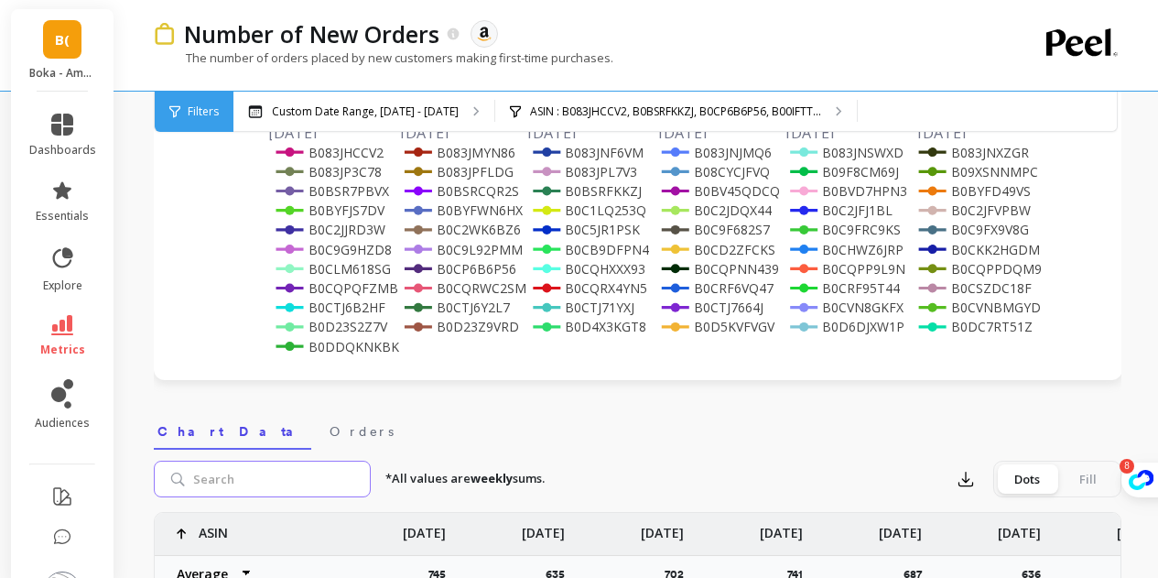
click at [292, 472] on input "search" at bounding box center [262, 479] width 217 height 37
paste input "B0DS2M3TR5"
type input "B0DS2M3TR5"
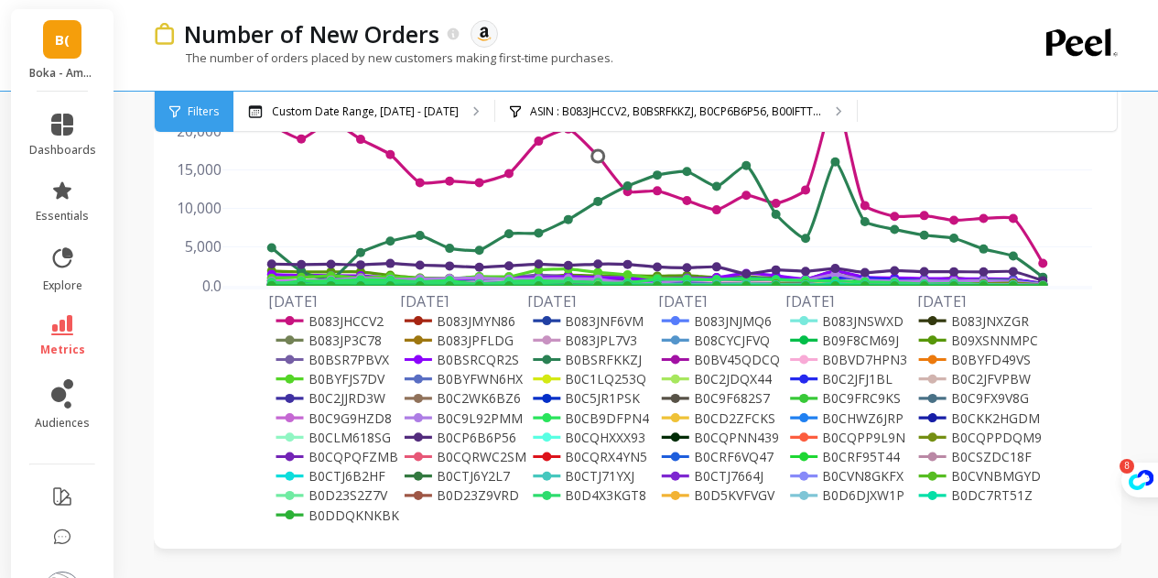
scroll to position [125, 0]
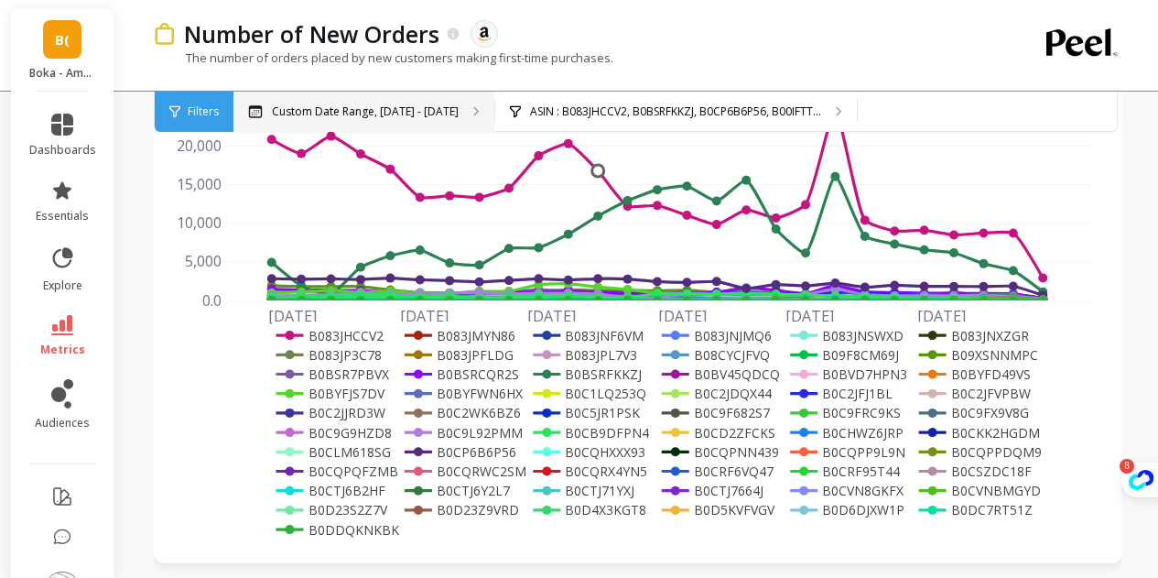
click at [407, 95] on div "Custom Date Range, [DATE] - [DATE]" at bounding box center [363, 112] width 261 height 40
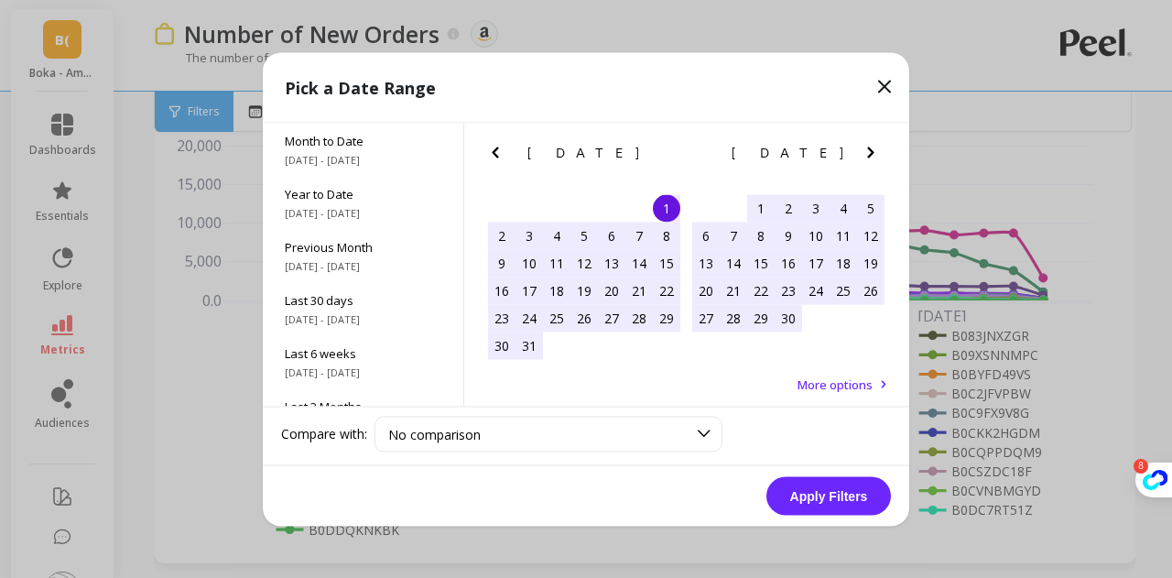
click at [864, 154] on icon "Next Month" at bounding box center [871, 152] width 22 height 22
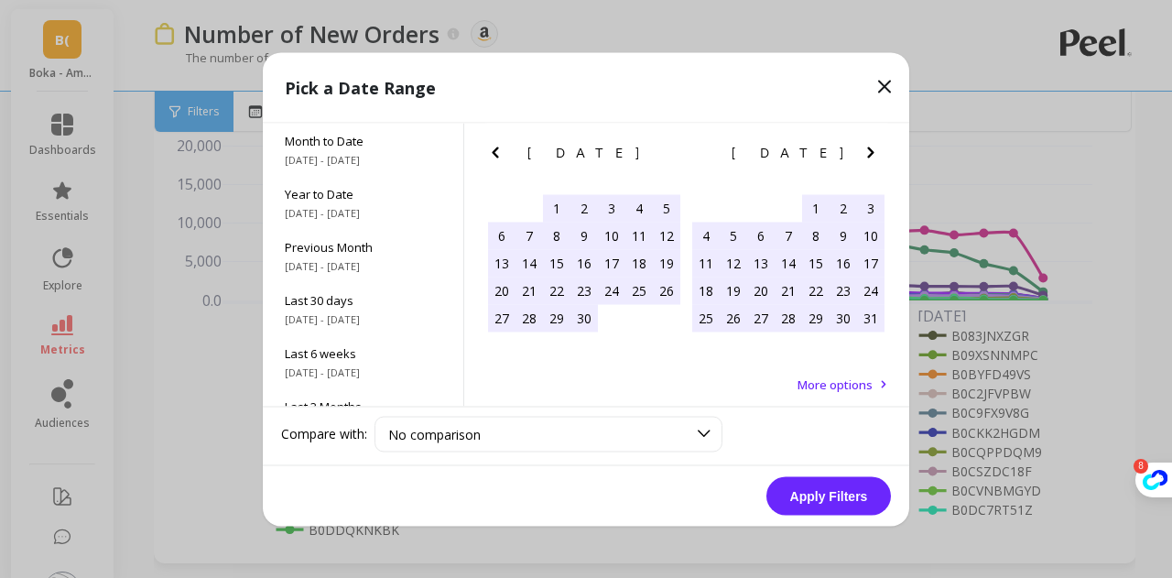
click at [864, 154] on icon "Next Month" at bounding box center [871, 152] width 22 height 22
click at [841, 205] on div "1" at bounding box center [843, 207] width 27 height 27
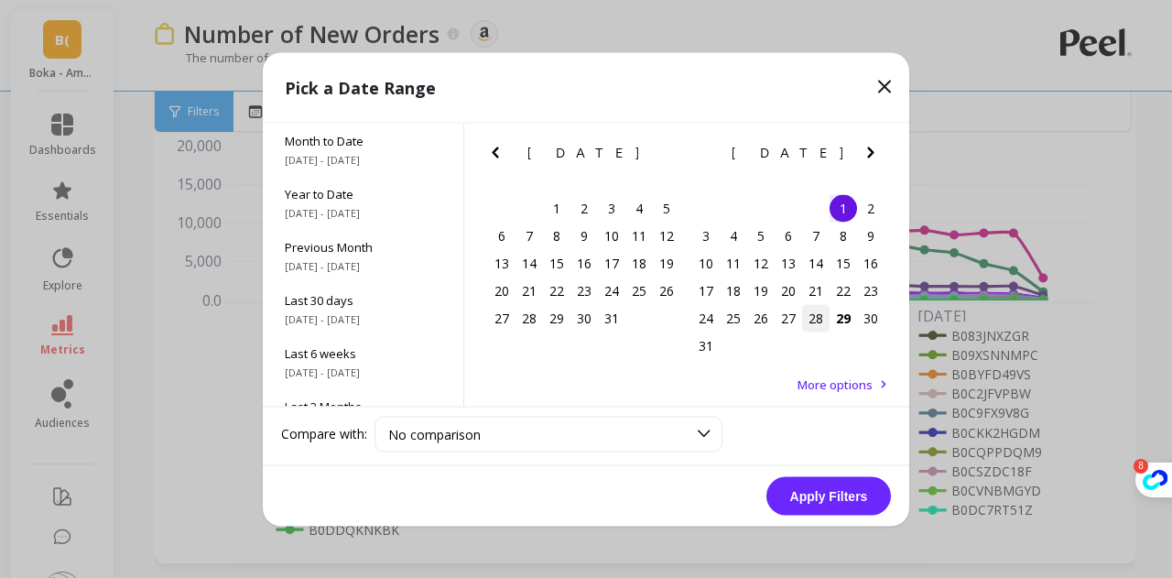
click at [823, 311] on div "28" at bounding box center [815, 317] width 27 height 27
click at [849, 209] on div "1" at bounding box center [843, 207] width 27 height 27
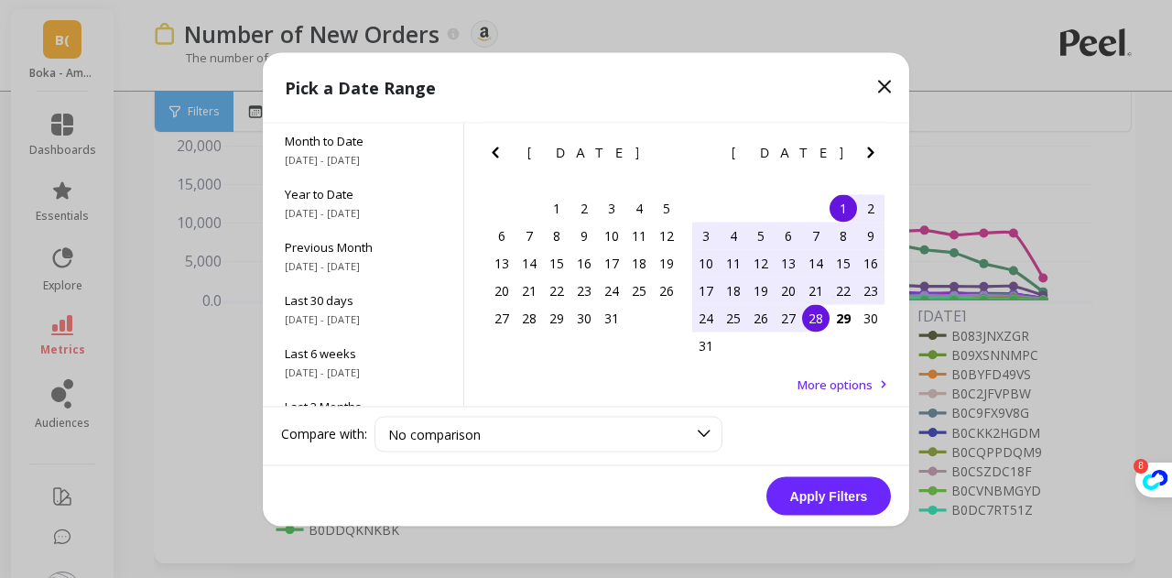
click at [819, 312] on div "28" at bounding box center [815, 317] width 27 height 27
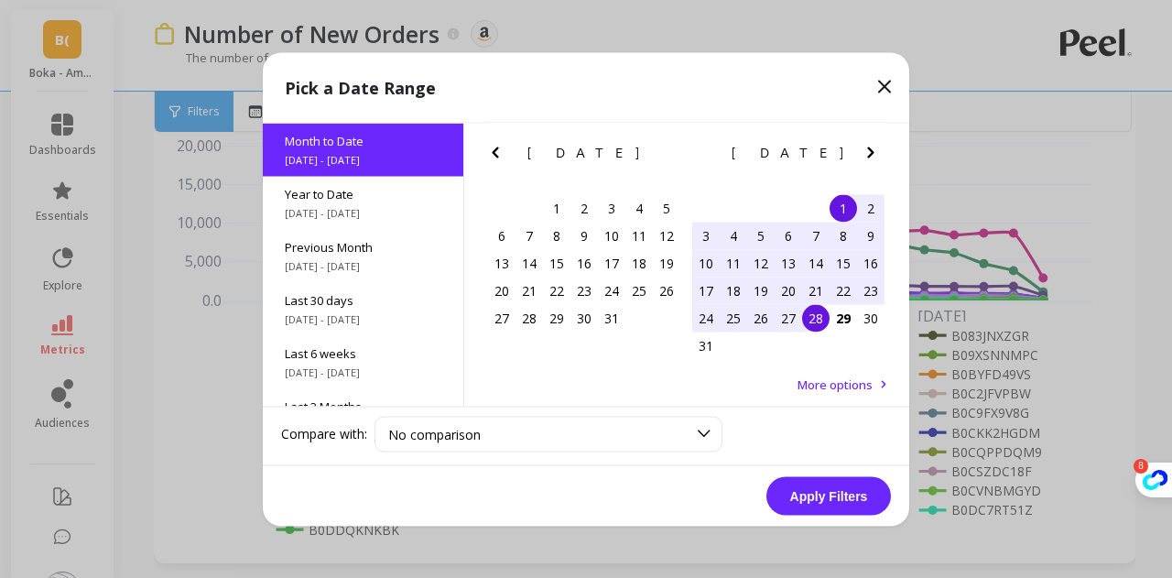
click at [818, 499] on button "Apply Filters" at bounding box center [828, 495] width 125 height 38
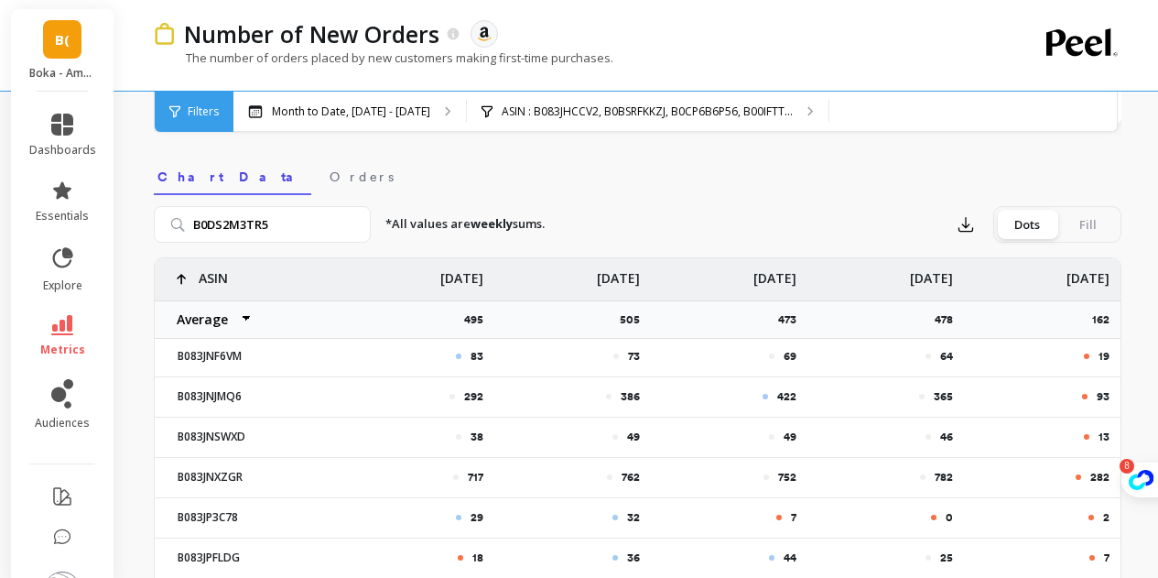
scroll to position [564, 0]
click at [321, 231] on input "B0DS2M3TR5" at bounding box center [262, 222] width 217 height 37
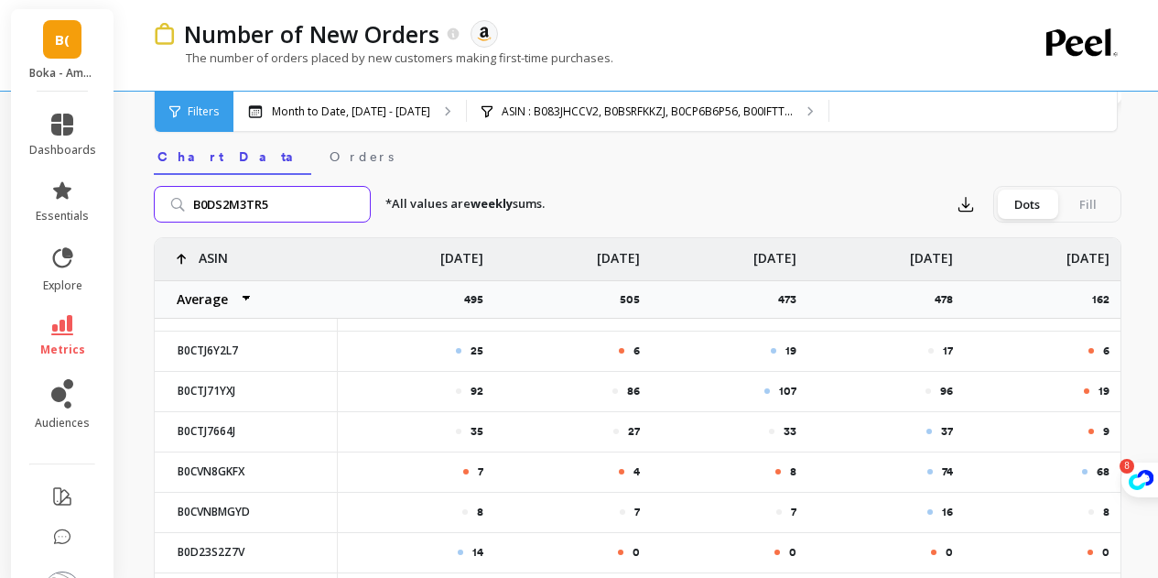
scroll to position [583, 0]
click at [350, 205] on input "B0DS2M3TR5" at bounding box center [262, 203] width 217 height 37
click at [288, 207] on input "search" at bounding box center [262, 203] width 217 height 37
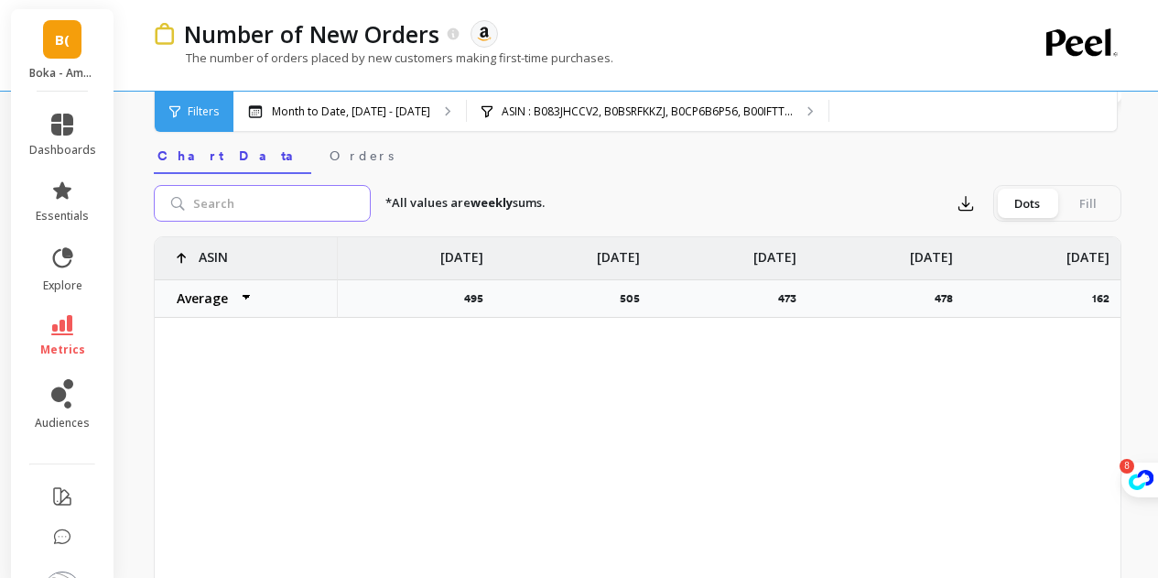
scroll to position [1894, 14]
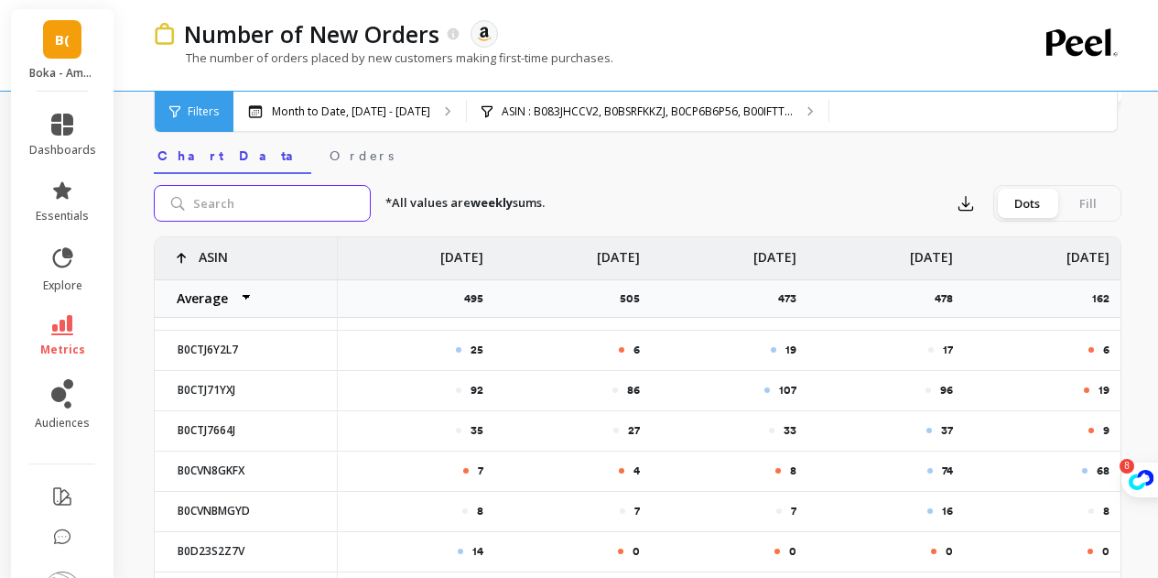
type input "B0DS2M3TR5"
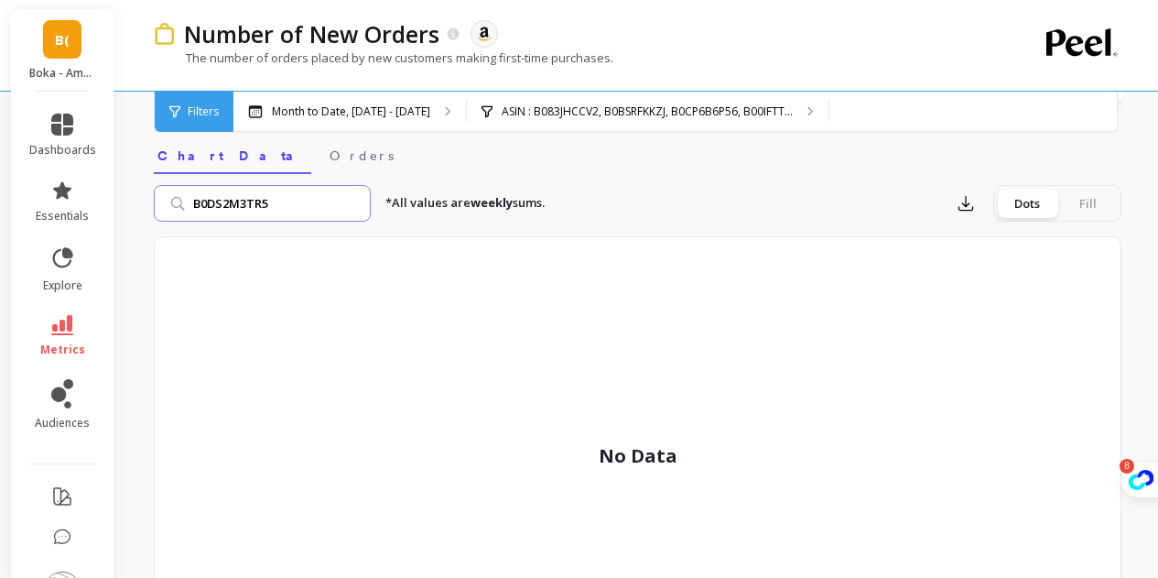
click at [351, 201] on input "B0DS2M3TR5" at bounding box center [262, 203] width 217 height 37
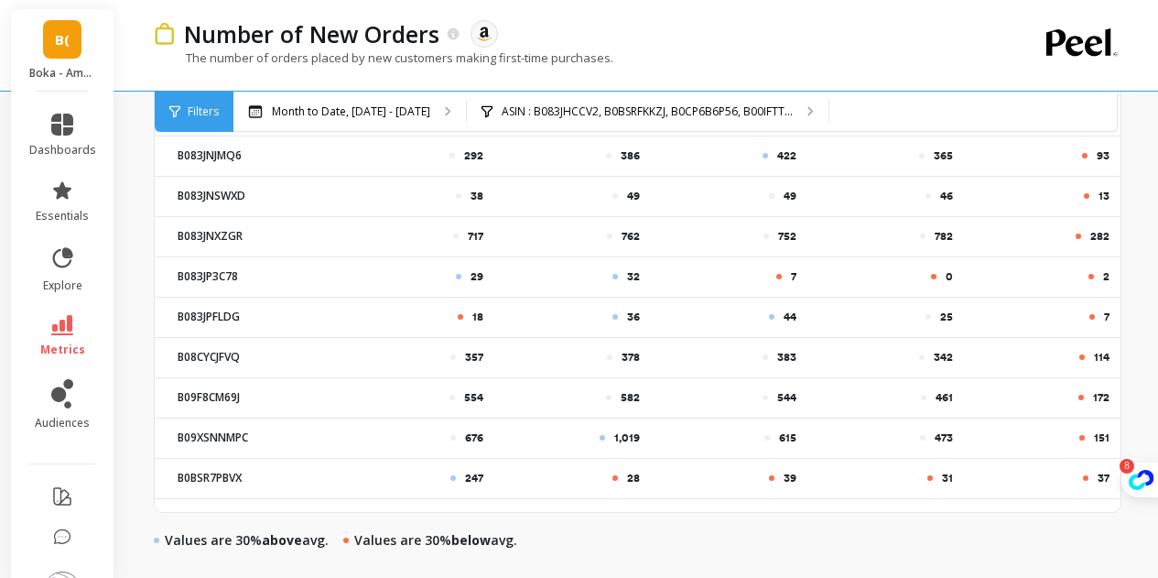
scroll to position [888, 0]
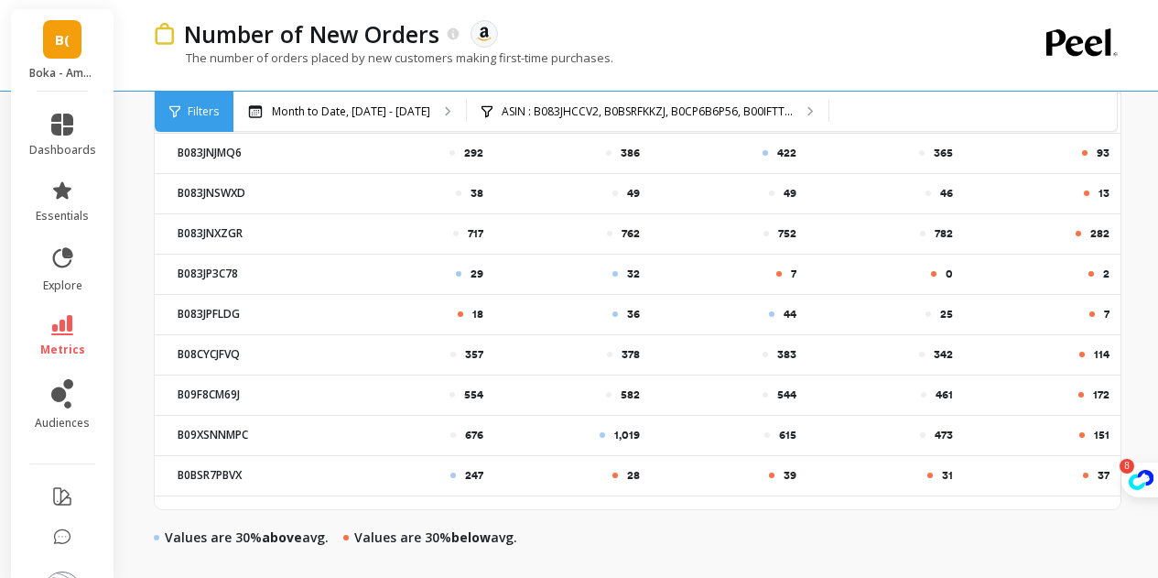
click at [485, 379] on div "554" at bounding box center [416, 394] width 157 height 38
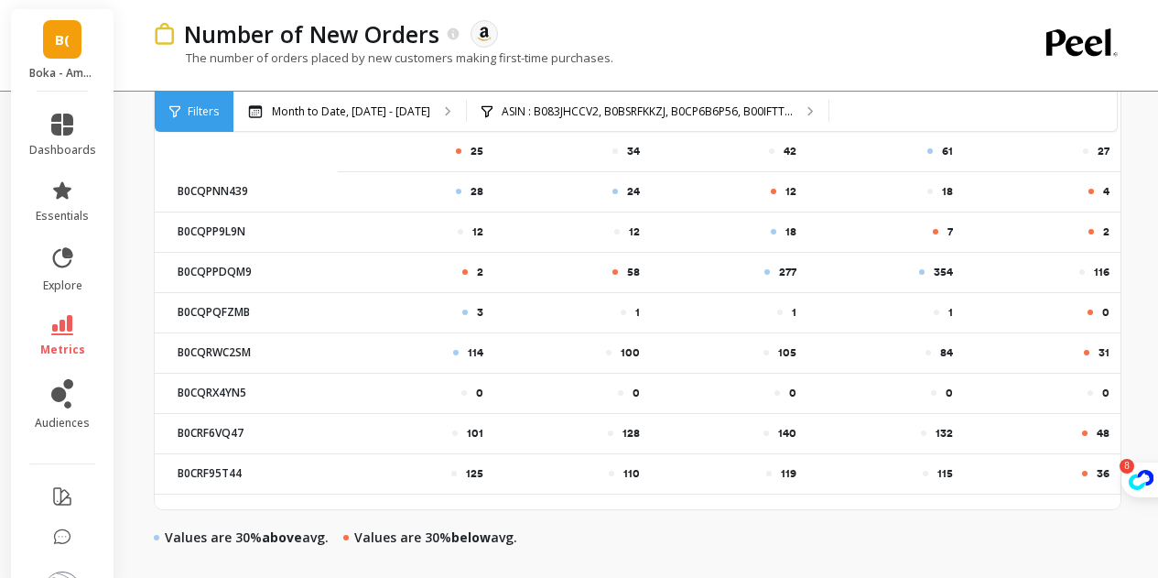
scroll to position [1629, 0]
